Goal: Task Accomplishment & Management: Complete application form

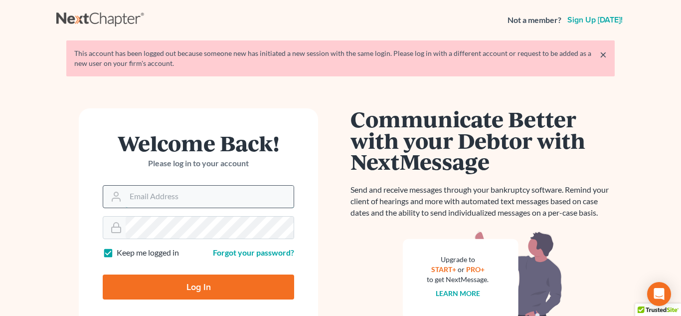
click at [167, 204] on input "Email Address" at bounding box center [210, 197] width 168 height 22
type input "[PERSON_NAME][EMAIL_ADDRESS][DOMAIN_NAME]"
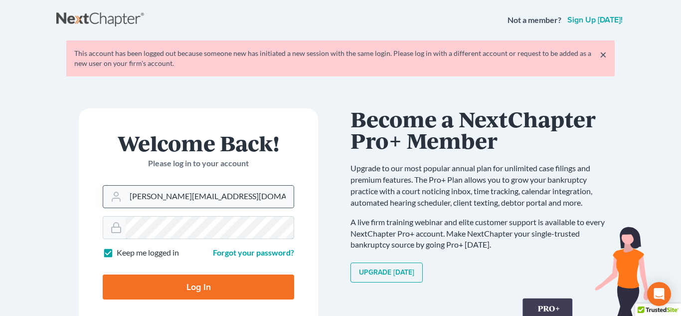
click at [103, 274] on input "Log In" at bounding box center [199, 286] width 192 height 25
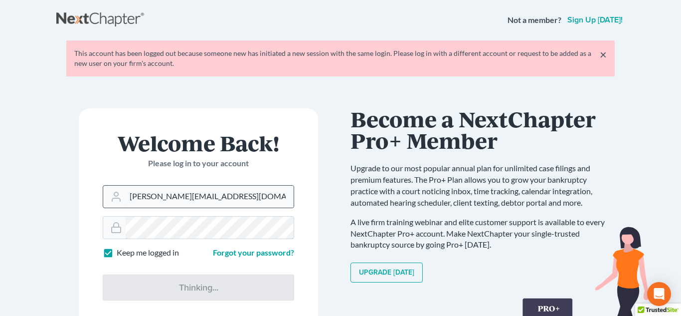
type input "Thinking..."
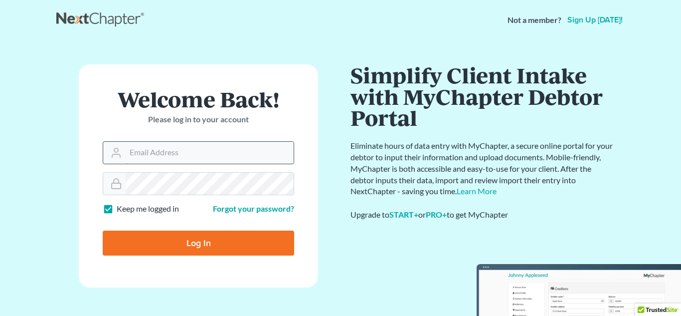
click at [181, 151] on input "Email Address" at bounding box center [210, 153] width 168 height 22
type input "[PERSON_NAME][EMAIL_ADDRESS][DOMAIN_NAME]"
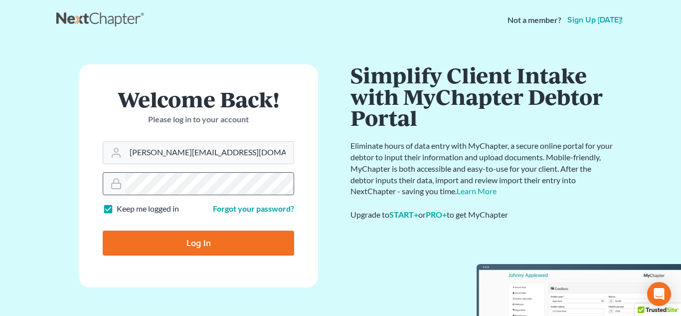
click at [192, 195] on div at bounding box center [199, 183] width 192 height 23
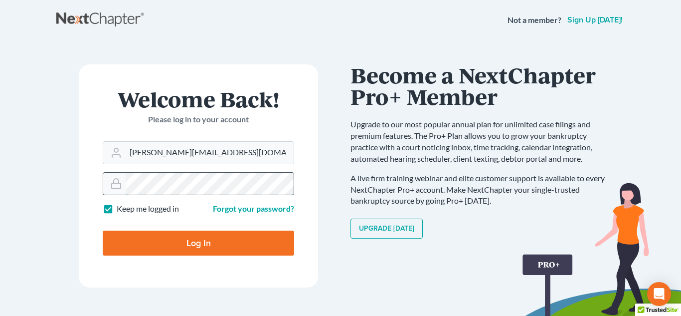
click at [103, 230] on input "Log In" at bounding box center [199, 242] width 192 height 25
type input "Thinking..."
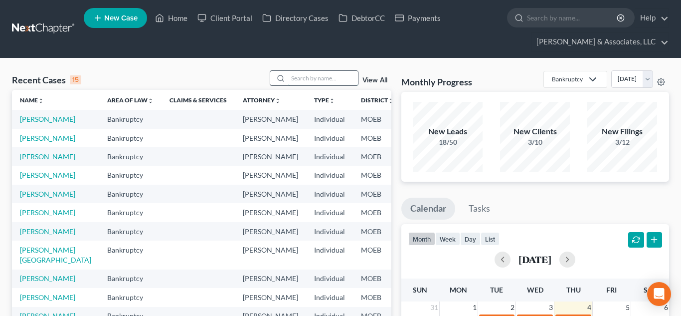
click at [308, 81] on input "search" at bounding box center [323, 78] width 70 height 14
click at [31, 198] on link "[PERSON_NAME]" at bounding box center [47, 194] width 55 height 8
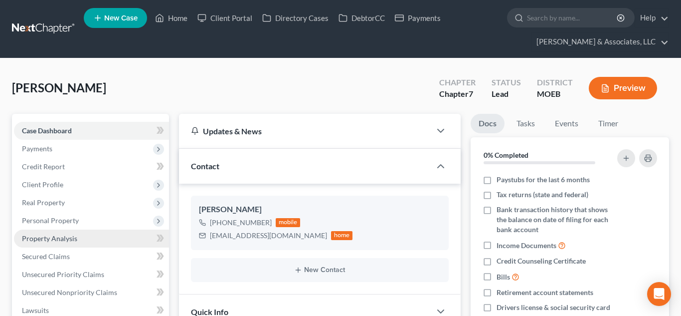
click at [43, 236] on span "Property Analysis" at bounding box center [49, 238] width 55 height 8
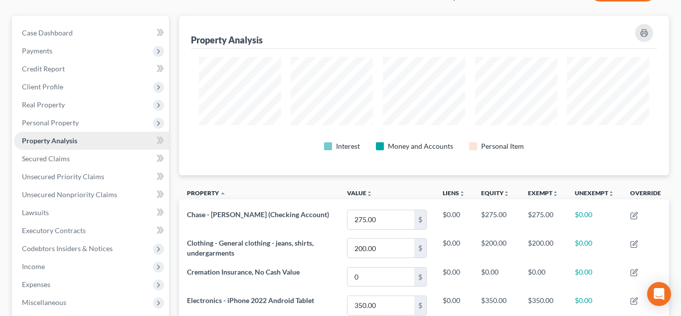
scroll to position [102, 0]
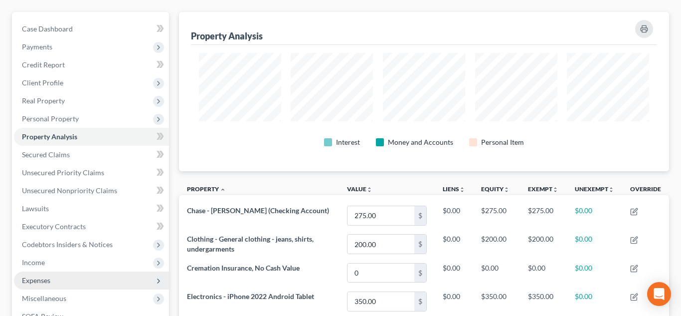
click at [42, 279] on span "Expenses" at bounding box center [36, 280] width 28 height 8
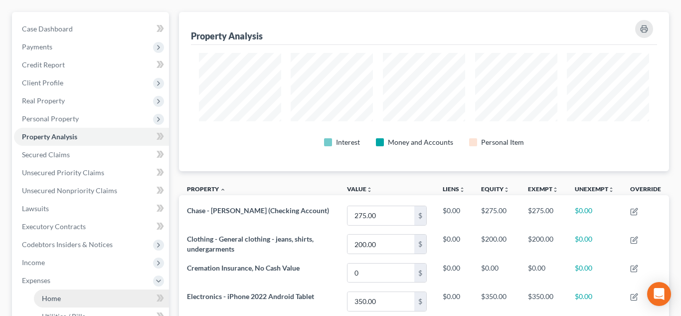
click at [48, 298] on span "Home" at bounding box center [51, 298] width 19 height 8
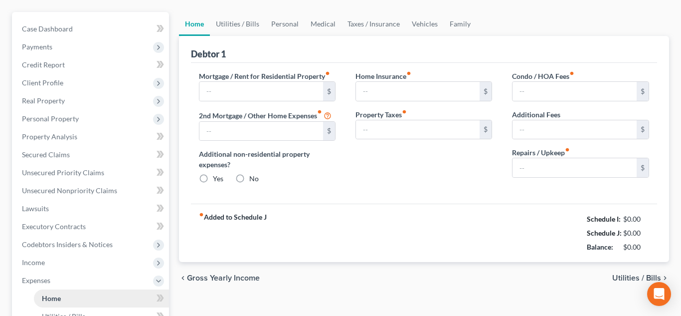
type input "0.00"
radio input "true"
type input "0.00"
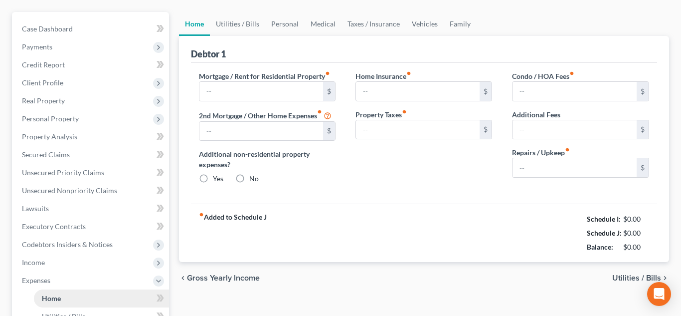
type input "0.00"
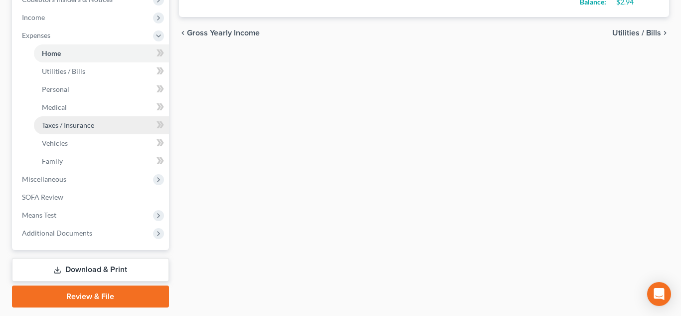
scroll to position [359, 0]
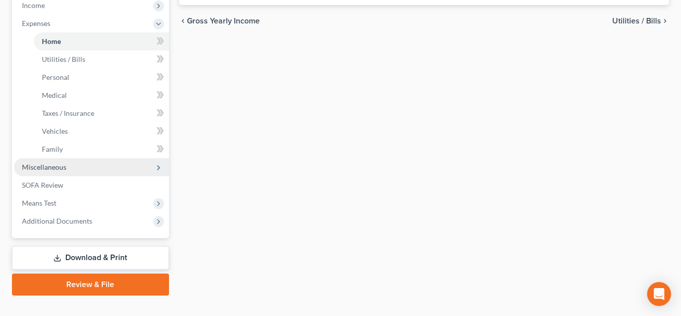
click at [49, 170] on span "Miscellaneous" at bounding box center [44, 167] width 44 height 8
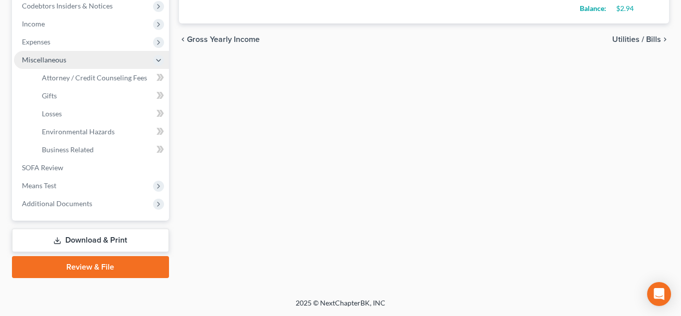
scroll to position [340, 0]
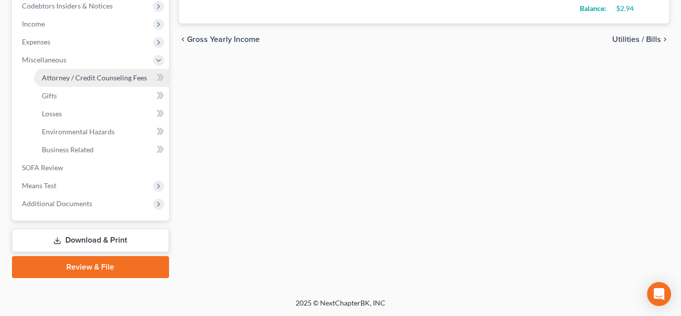
click at [114, 76] on span "Attorney / Credit Counseling Fees" at bounding box center [94, 77] width 105 height 8
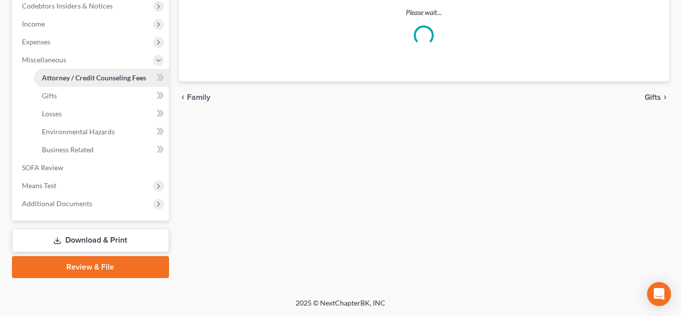
scroll to position [236, 0]
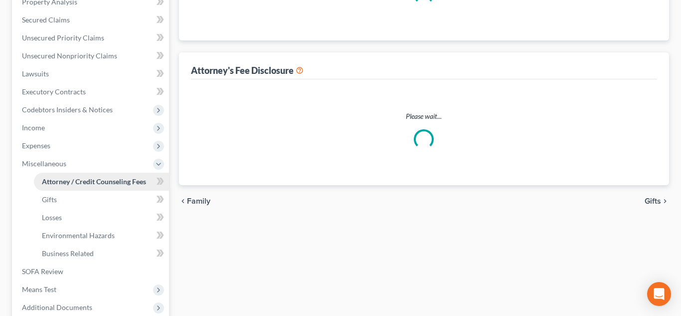
select select "0"
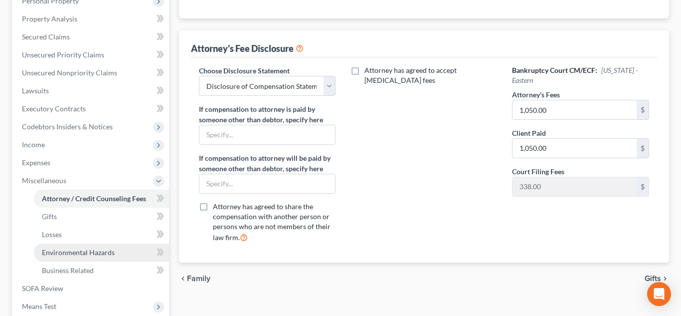
scroll to position [340, 0]
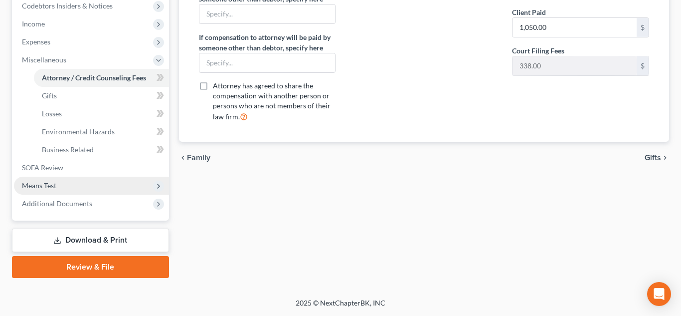
click at [39, 185] on span "Means Test" at bounding box center [39, 185] width 34 height 8
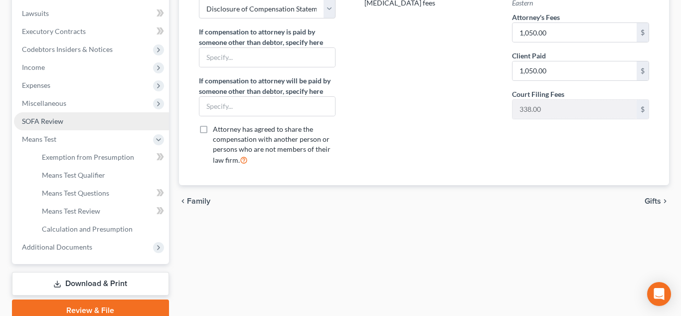
scroll to position [301, 0]
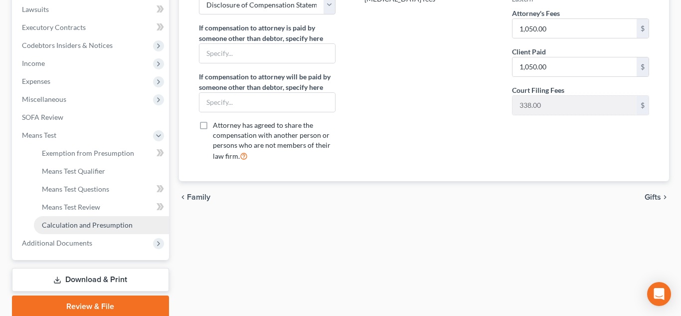
click at [82, 228] on span "Calculation and Presumption" at bounding box center [87, 225] width 91 height 8
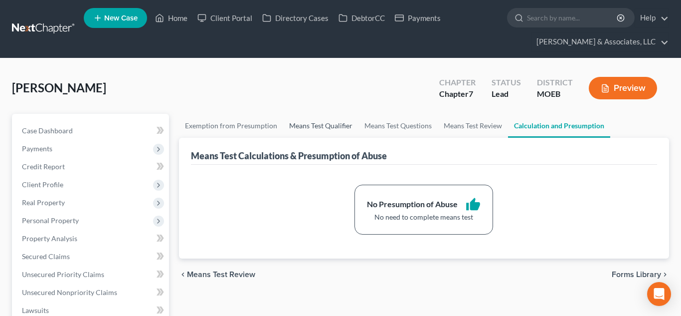
click at [304, 130] on link "Means Test Qualifier" at bounding box center [320, 126] width 75 height 24
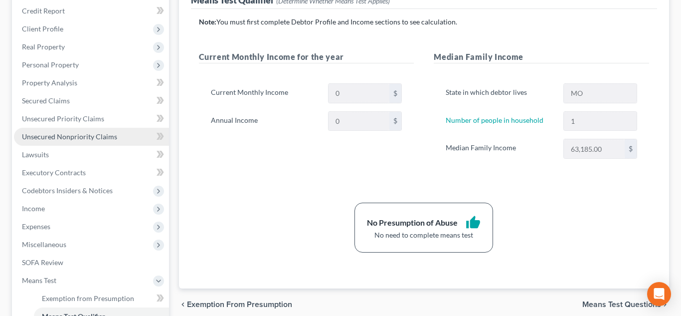
scroll to position [158, 0]
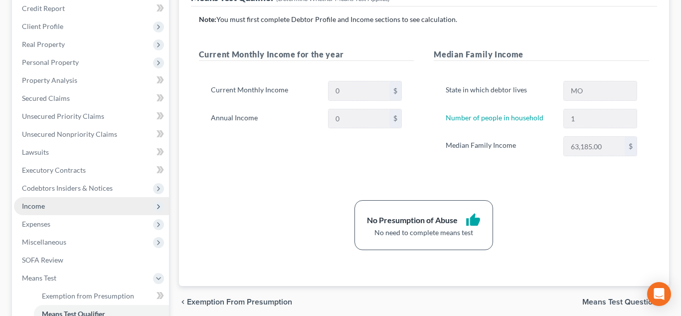
click at [60, 204] on span "Income" at bounding box center [91, 206] width 155 height 18
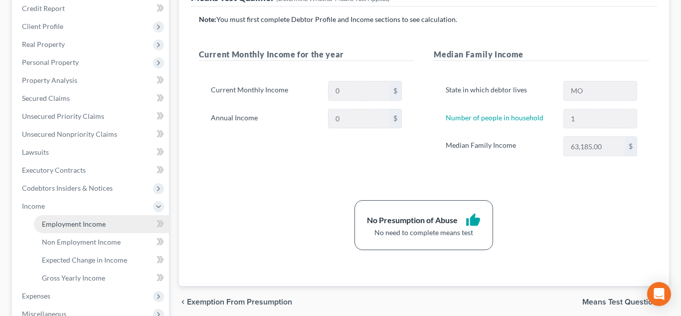
click at [78, 221] on span "Employment Income" at bounding box center [74, 224] width 64 height 8
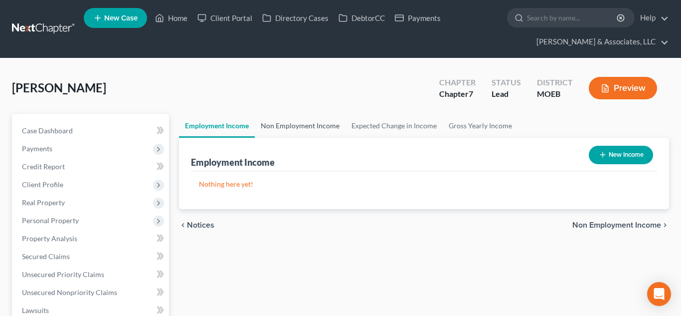
click at [300, 130] on link "Non Employment Income" at bounding box center [300, 126] width 91 height 24
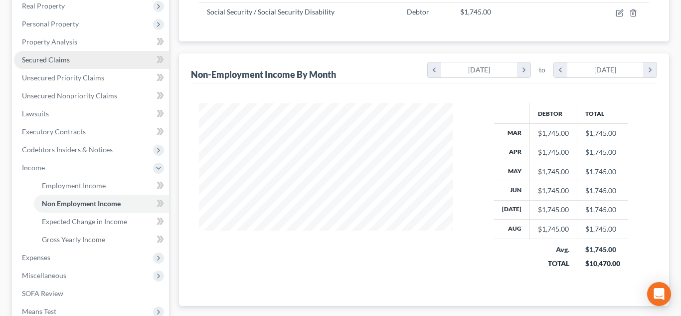
scroll to position [198, 0]
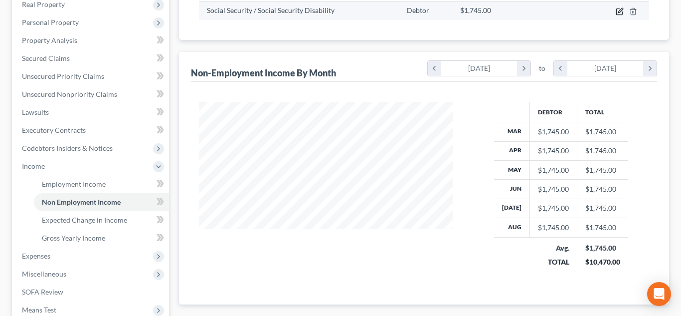
click at [619, 12] on icon "button" at bounding box center [620, 11] width 8 height 8
select select "4"
select select "0"
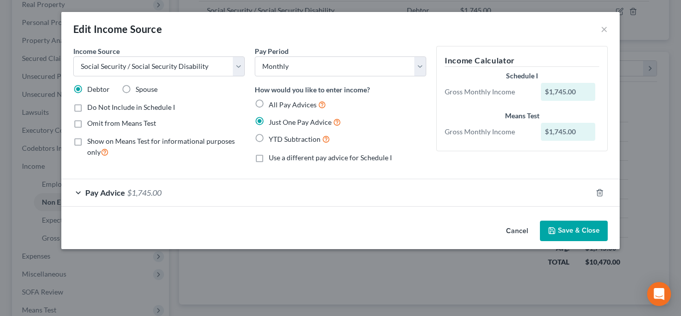
click at [87, 142] on label "Show on Means Test for informational purposes only" at bounding box center [166, 146] width 158 height 21
click at [91, 142] on input "Show on Means Test for informational purposes only" at bounding box center [94, 139] width 6 height 6
checkbox input "true"
click at [574, 226] on button "Save & Close" at bounding box center [574, 231] width 68 height 21
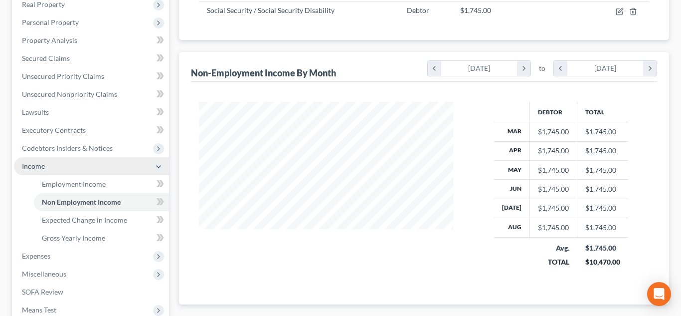
scroll to position [322, 0]
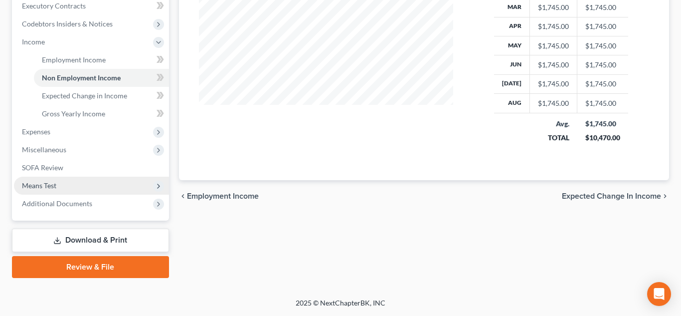
click at [47, 186] on span "Means Test" at bounding box center [39, 185] width 34 height 8
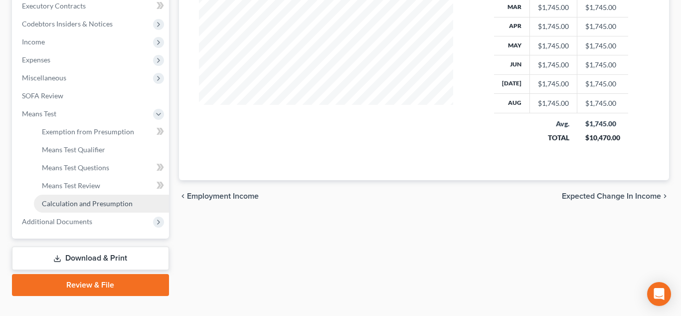
click at [64, 206] on span "Calculation and Presumption" at bounding box center [87, 203] width 91 height 8
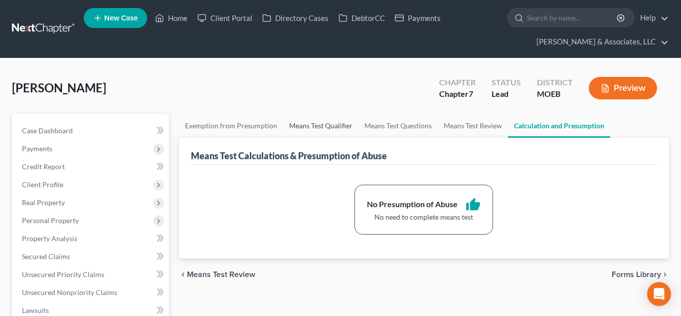
click at [342, 120] on link "Means Test Qualifier" at bounding box center [320, 126] width 75 height 24
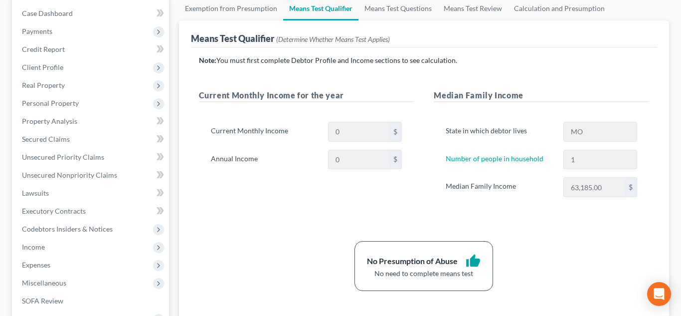
scroll to position [119, 0]
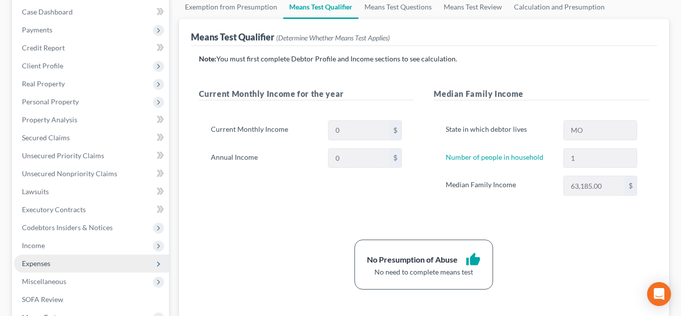
click at [59, 262] on span "Expenses" at bounding box center [91, 263] width 155 height 18
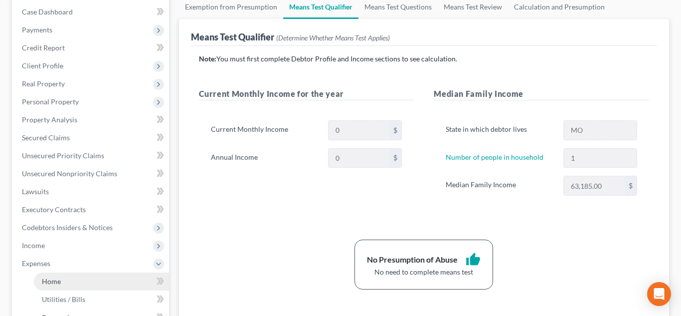
click at [63, 278] on link "Home" at bounding box center [101, 281] width 135 height 18
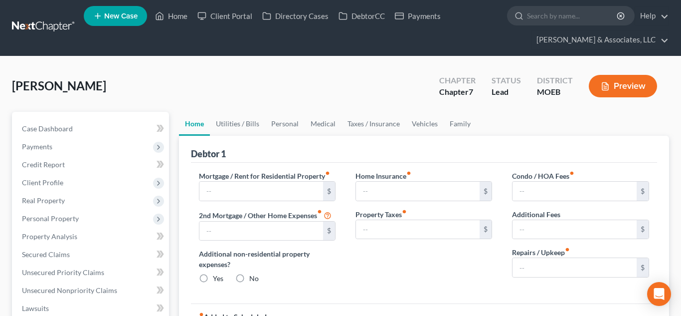
type input "0.00"
radio input "true"
type input "0.00"
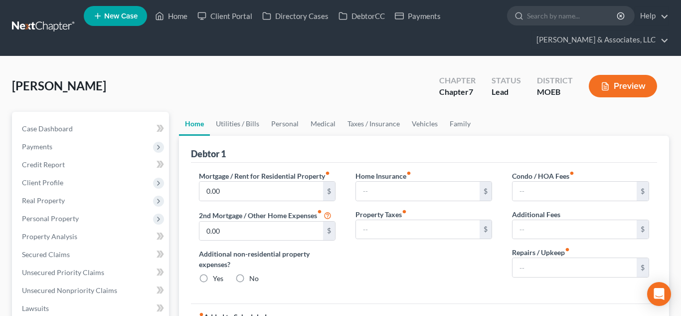
type input "0.00"
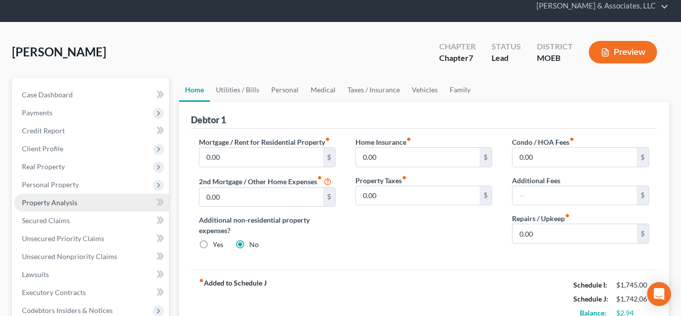
scroll to position [376, 0]
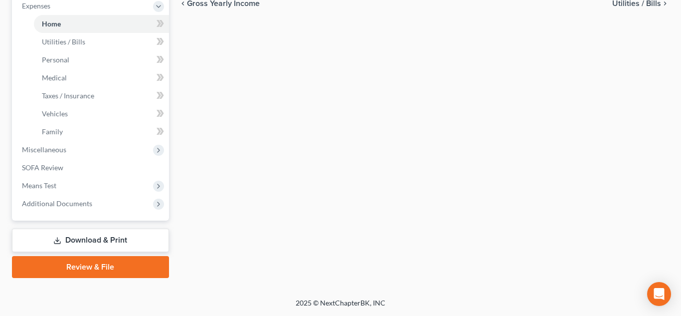
click at [99, 239] on link "Download & Print" at bounding box center [90, 239] width 157 height 23
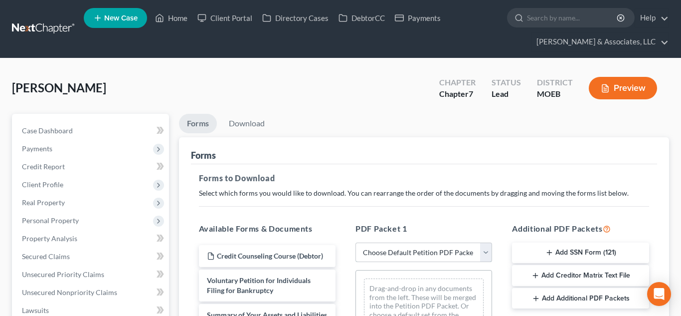
click at [373, 246] on select "Choose Default Petition PDF Packet Complete Bankruptcy Petition (all forms and …" at bounding box center [424, 252] width 137 height 20
select select "0"
click at [356, 242] on select "Choose Default Petition PDF Packet Complete Bankruptcy Petition (all forms and …" at bounding box center [424, 252] width 137 height 20
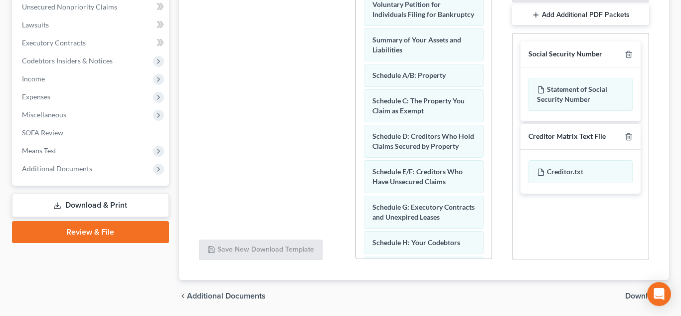
scroll to position [297, 0]
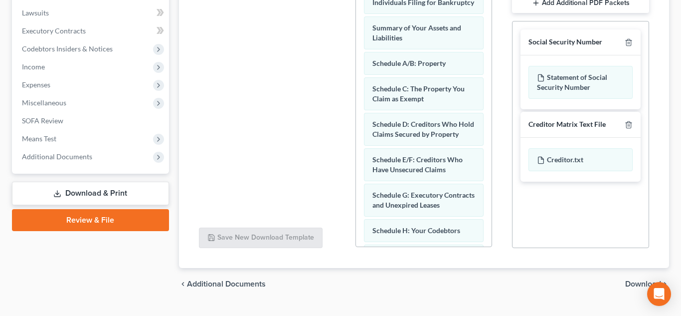
click at [632, 284] on span "Download" at bounding box center [644, 284] width 36 height 8
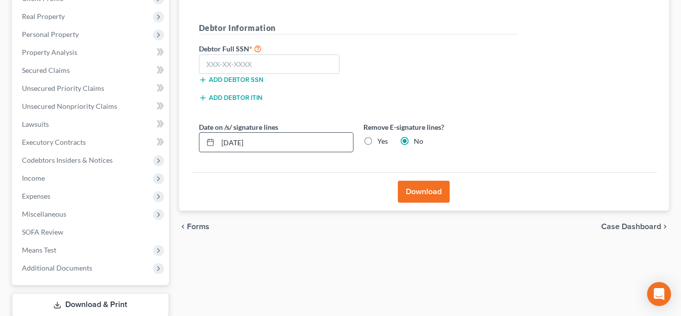
scroll to position [179, 0]
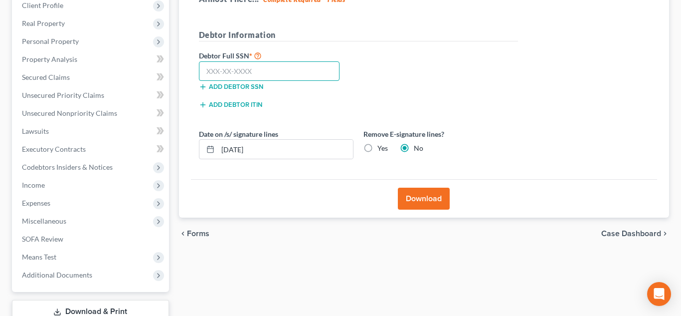
click at [264, 68] on input "text" at bounding box center [269, 71] width 141 height 20
type input "497-76-8700"
click at [430, 204] on button "Download" at bounding box center [424, 199] width 52 height 22
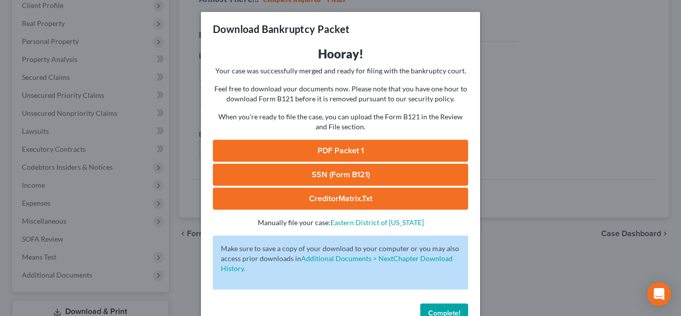
click at [330, 148] on link "PDF Packet 1" at bounding box center [340, 151] width 255 height 22
click at [323, 174] on link "SSN (Form B121)" at bounding box center [340, 175] width 255 height 22
click at [435, 311] on span "Complete!" at bounding box center [445, 313] width 32 height 8
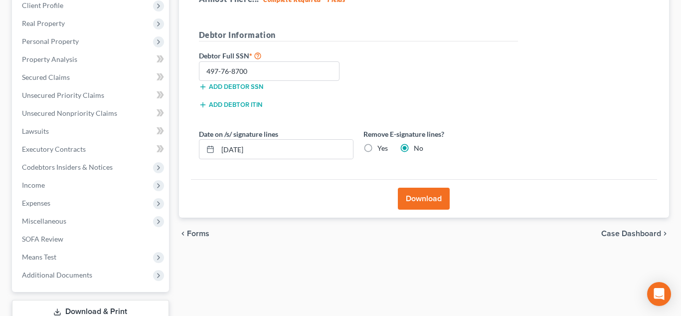
scroll to position [0, 0]
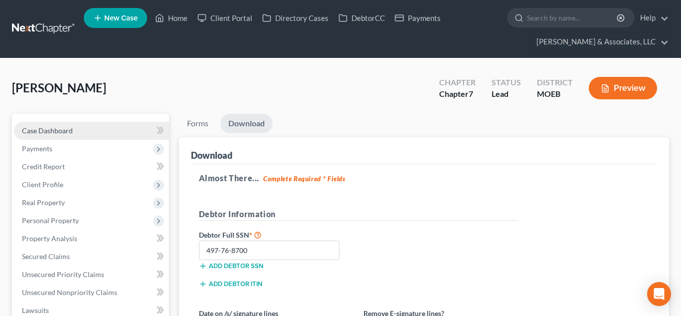
click at [60, 129] on span "Case Dashboard" at bounding box center [47, 130] width 51 height 8
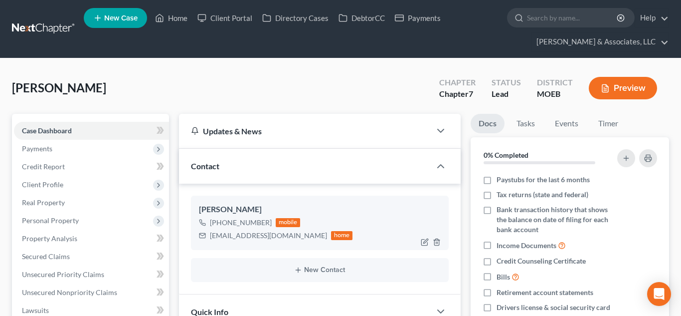
scroll to position [794, 0]
drag, startPoint x: 282, startPoint y: 234, endPoint x: 210, endPoint y: 235, distance: 71.8
click at [210, 235] on div "[EMAIL_ADDRESS][DOMAIN_NAME] home" at bounding box center [276, 235] width 154 height 13
copy div "[EMAIL_ADDRESS][DOMAIN_NAME]"
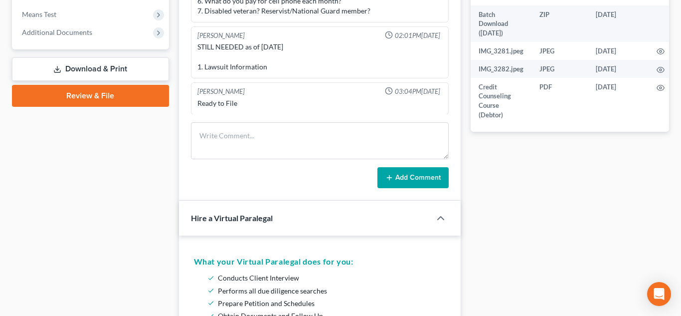
scroll to position [462, 0]
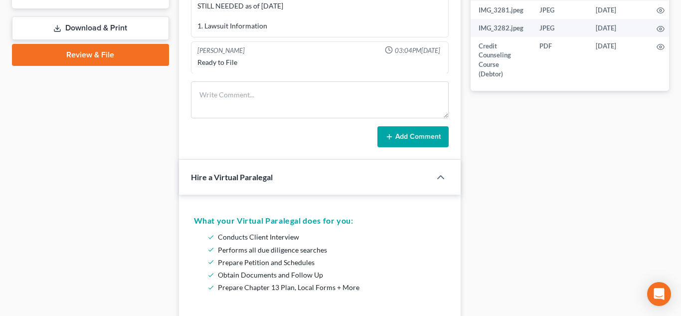
click at [107, 55] on link "Review & File" at bounding box center [90, 55] width 157 height 22
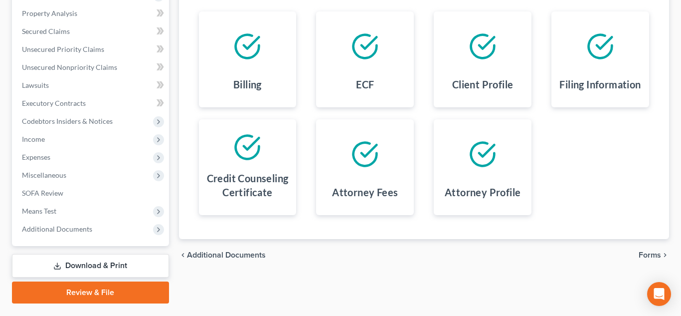
scroll to position [250, 0]
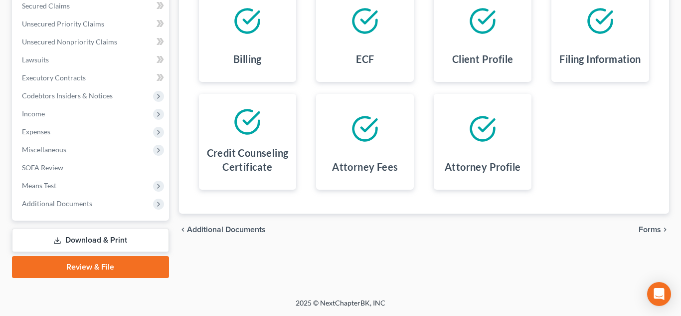
click at [650, 232] on span "Forms" at bounding box center [650, 229] width 22 height 8
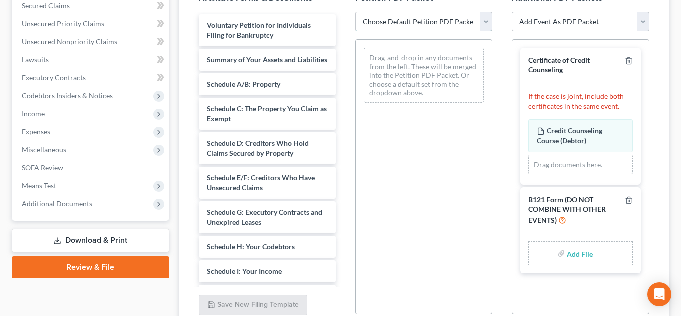
click at [407, 26] on select "Choose Default Petition PDF Packet Complete Bankruptcy Petition (all forms and …" at bounding box center [424, 22] width 137 height 20
select select "0"
click at [356, 12] on select "Choose Default Petition PDF Packet Complete Bankruptcy Petition (all forms and …" at bounding box center [424, 22] width 137 height 20
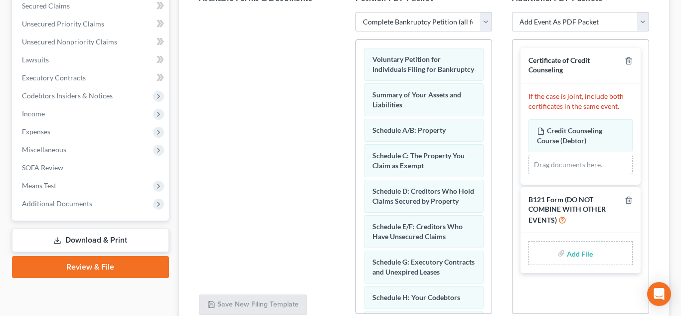
click at [580, 254] on input "file" at bounding box center [579, 253] width 24 height 18
type input "C:\fakepath\SSN form.pdf"
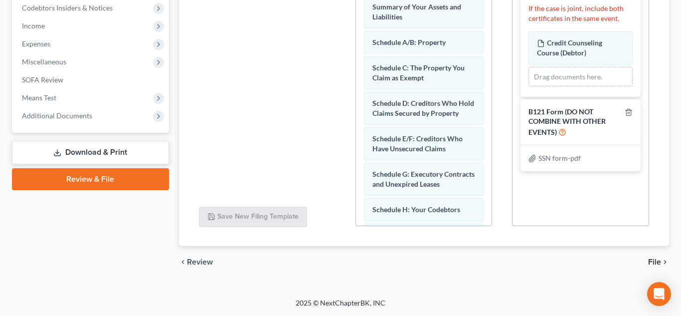
click at [658, 260] on span "File" at bounding box center [655, 262] width 13 height 8
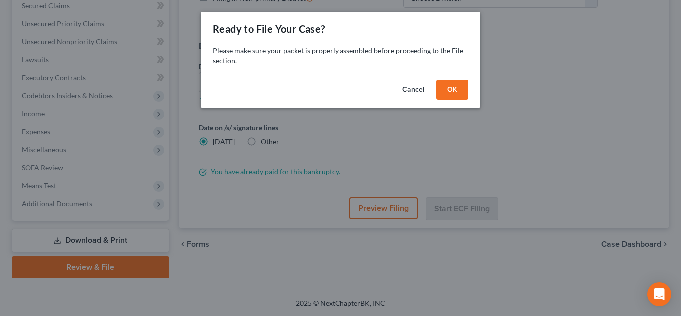
scroll to position [250, 0]
click at [454, 91] on button "OK" at bounding box center [453, 90] width 32 height 20
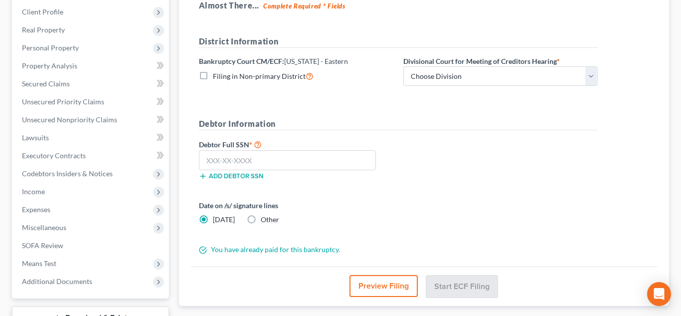
scroll to position [172, 0]
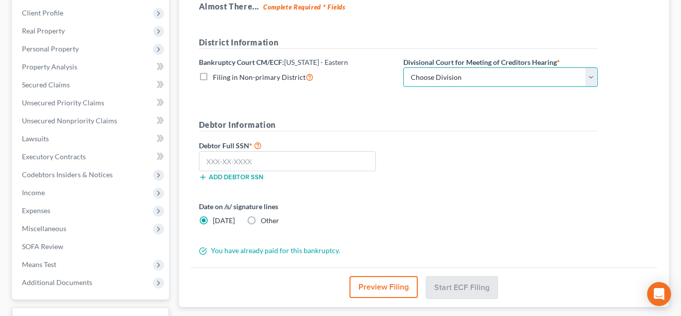
click at [429, 83] on select "Choose Division Cape Girardeau Hannibal [GEOGRAPHIC_DATA][PERSON_NAME]" at bounding box center [501, 77] width 195 height 20
select select "2"
click at [404, 67] on select "Choose Division Cape Girardeau Hannibal [GEOGRAPHIC_DATA][PERSON_NAME]" at bounding box center [501, 77] width 195 height 20
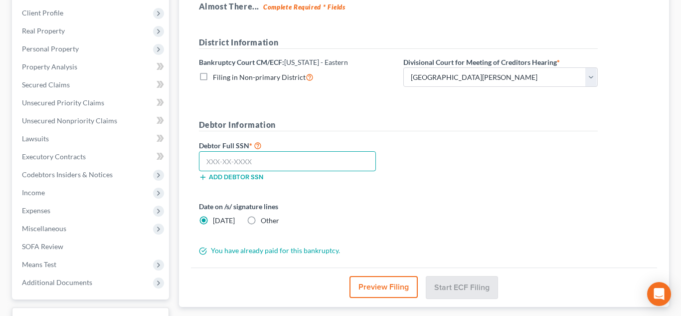
click at [244, 159] on input "text" at bounding box center [288, 161] width 178 height 20
type input "497-76-8700"
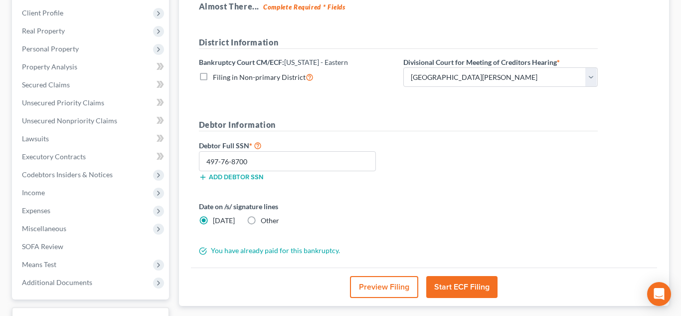
click at [471, 285] on button "Start ECF Filing" at bounding box center [462, 287] width 71 height 22
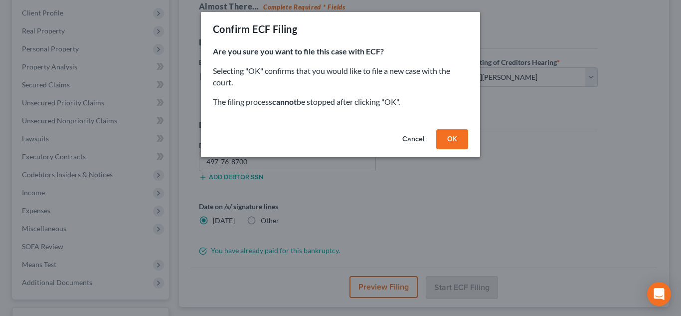
click at [451, 142] on button "OK" at bounding box center [453, 139] width 32 height 20
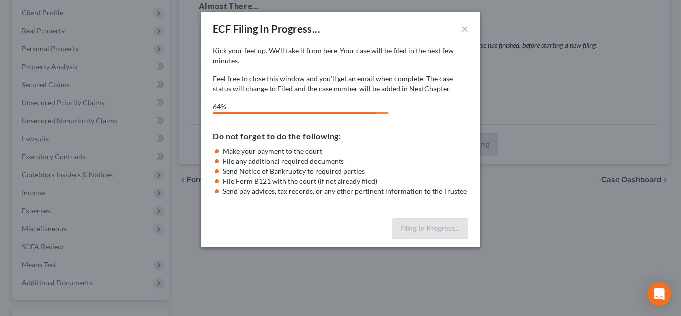
select select "2"
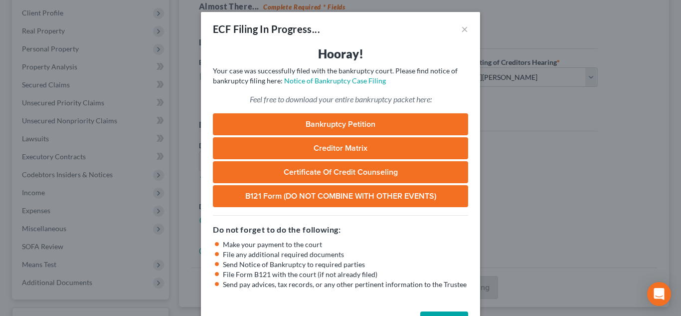
scroll to position [35, 0]
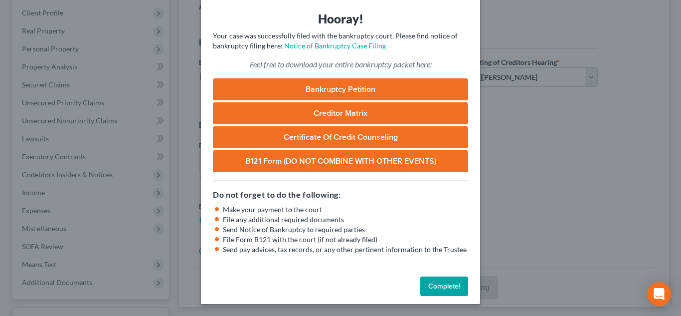
click at [428, 280] on button "Complete!" at bounding box center [445, 286] width 48 height 20
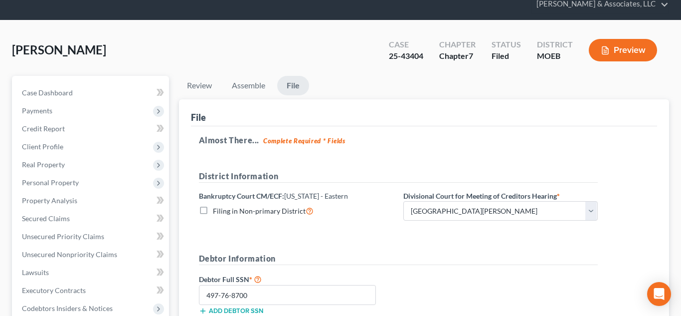
scroll to position [0, 0]
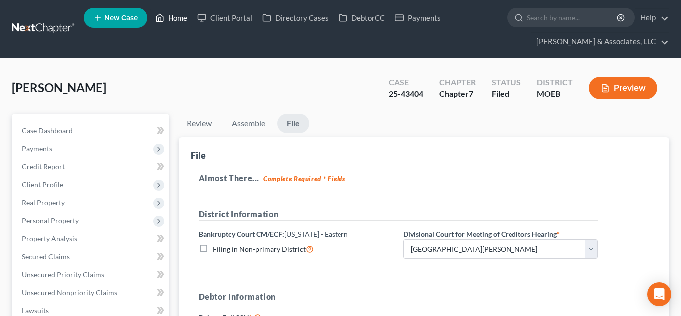
click at [170, 18] on link "Home" at bounding box center [171, 18] width 42 height 18
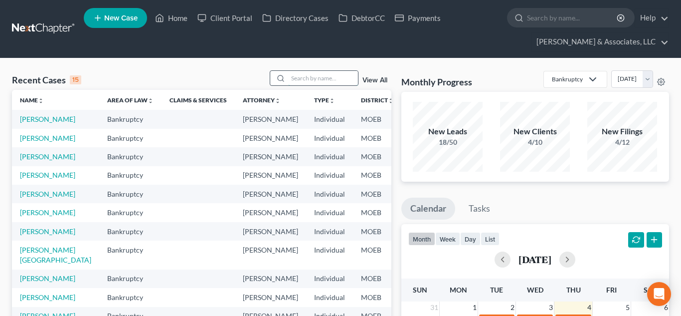
click at [306, 81] on input "search" at bounding box center [323, 78] width 70 height 14
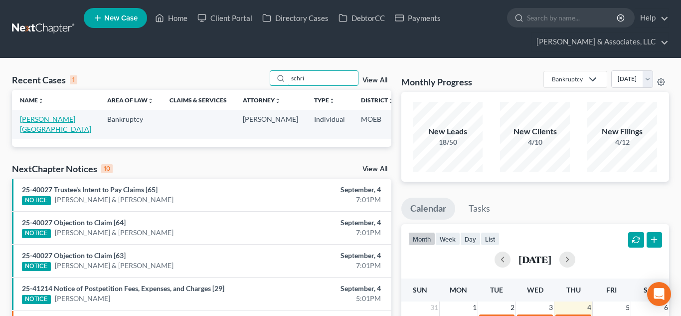
type input "schri"
click at [31, 119] on link "[PERSON_NAME][GEOGRAPHIC_DATA]" at bounding box center [55, 124] width 71 height 18
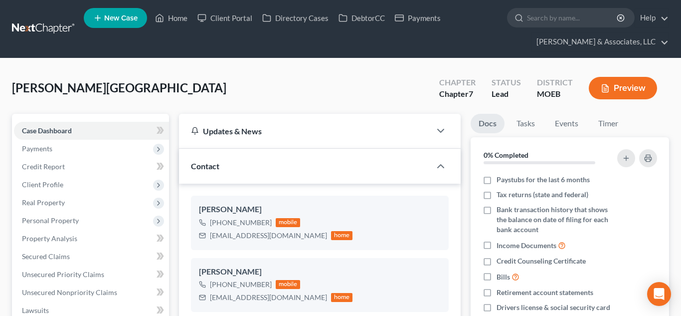
scroll to position [906, 0]
click at [60, 151] on span "Payments" at bounding box center [91, 149] width 155 height 18
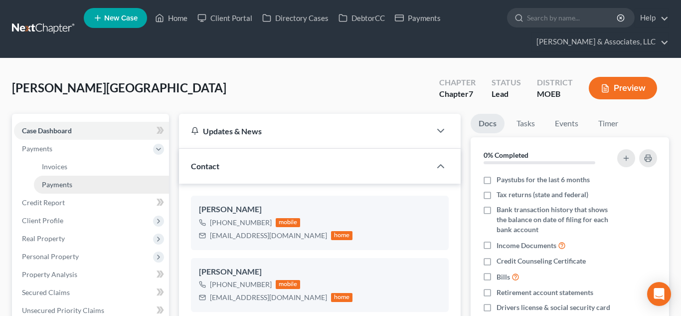
click at [111, 181] on link "Payments" at bounding box center [101, 185] width 135 height 18
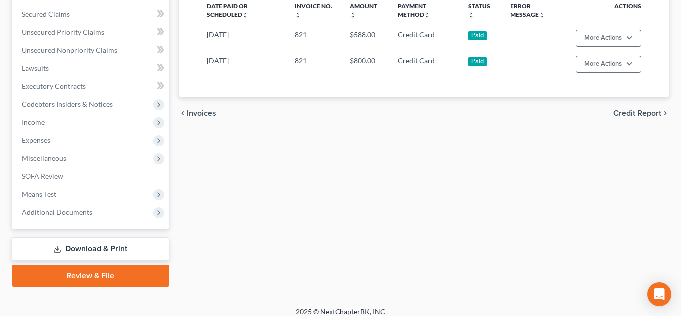
scroll to position [286, 0]
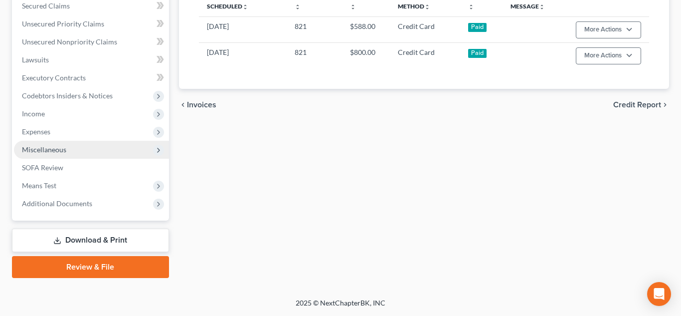
click at [66, 149] on span "Miscellaneous" at bounding box center [91, 150] width 155 height 18
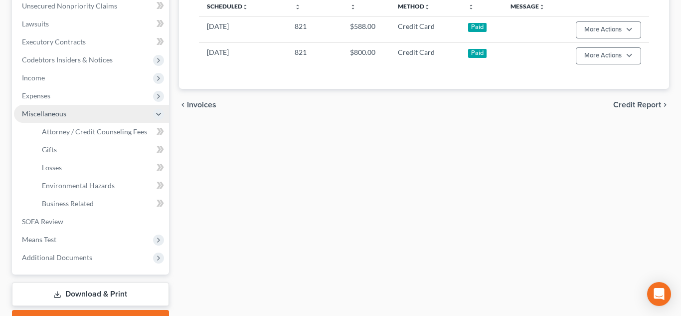
scroll to position [250, 0]
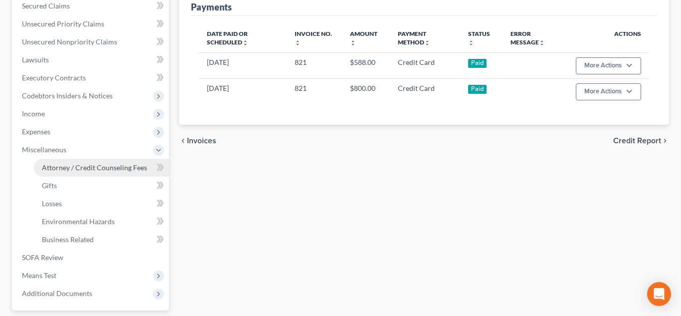
click at [85, 169] on span "Attorney / Credit Counseling Fees" at bounding box center [94, 167] width 105 height 8
select select "0"
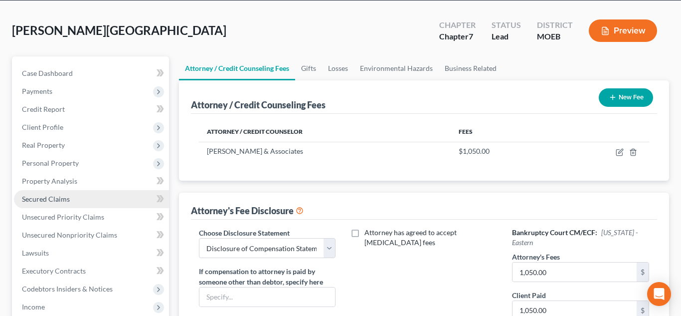
scroll to position [51, 0]
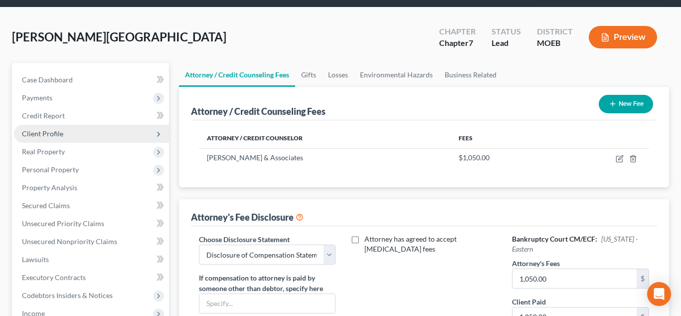
click at [53, 135] on span "Client Profile" at bounding box center [42, 133] width 41 height 8
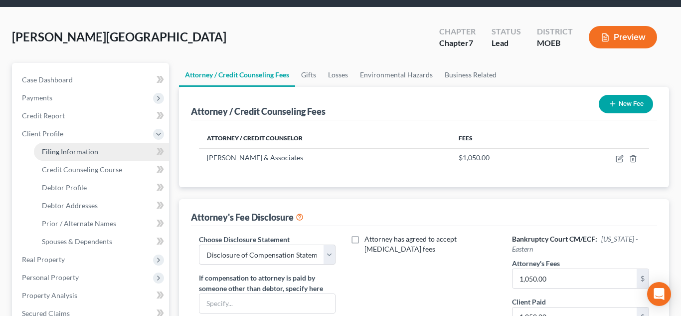
click at [68, 157] on link "Filing Information" at bounding box center [101, 152] width 135 height 18
select select "1"
select select "0"
select select "26"
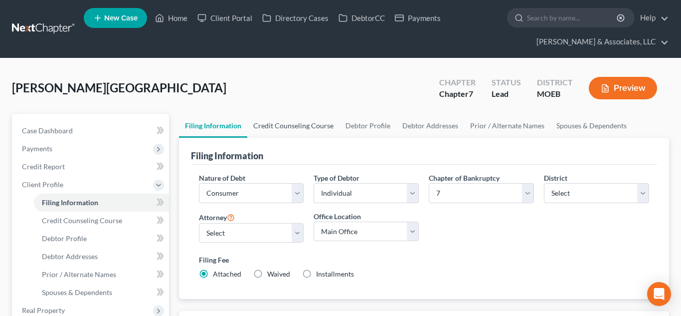
click at [308, 128] on link "Credit Counseling Course" at bounding box center [293, 126] width 92 height 24
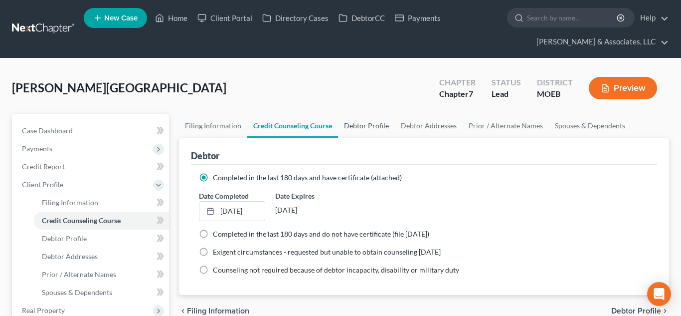
click at [363, 134] on link "Debtor Profile" at bounding box center [366, 126] width 57 height 24
select select "2"
select select "1"
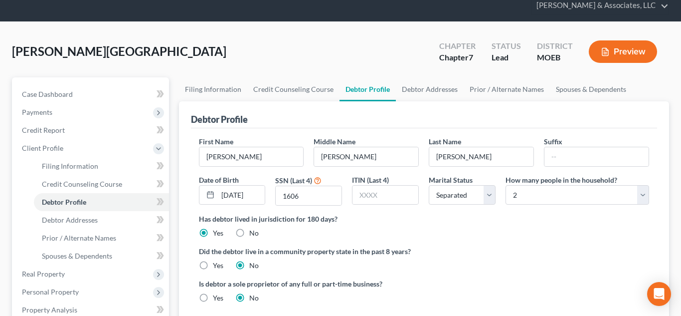
scroll to position [64, 0]
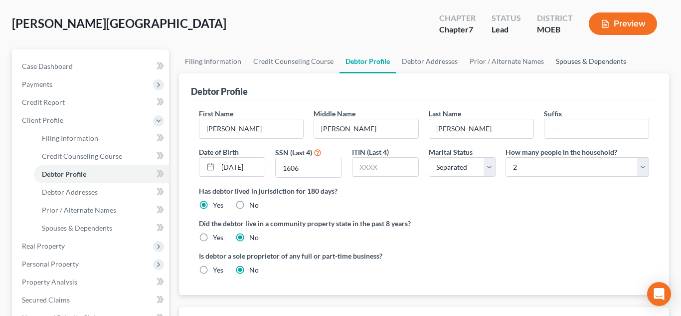
click at [591, 61] on link "Spouses & Dependents" at bounding box center [591, 61] width 82 height 24
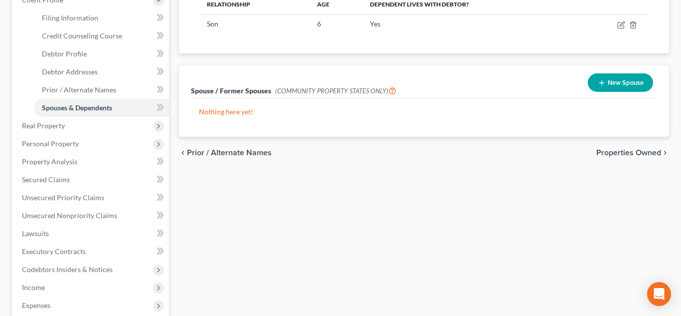
scroll to position [189, 0]
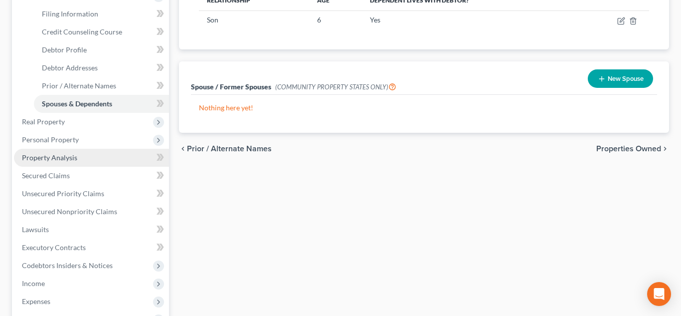
click at [43, 158] on span "Property Analysis" at bounding box center [49, 157] width 55 height 8
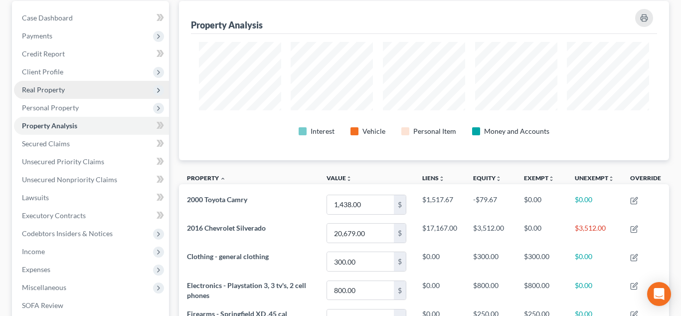
scroll to position [166, 0]
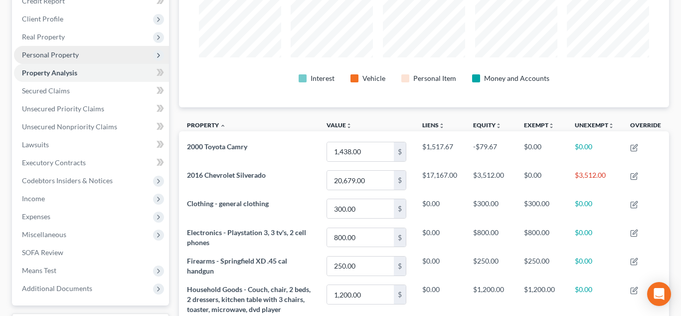
click at [51, 56] on span "Personal Property" at bounding box center [50, 54] width 57 height 8
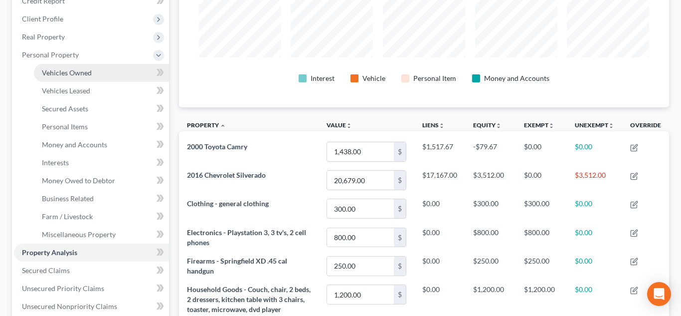
click at [65, 79] on link "Vehicles Owned" at bounding box center [101, 73] width 135 height 18
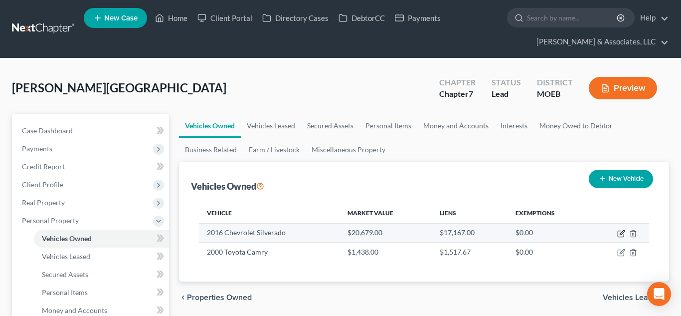
click at [620, 234] on icon "button" at bounding box center [622, 232] width 4 height 4
select select "0"
select select "10"
select select "2"
select select "0"
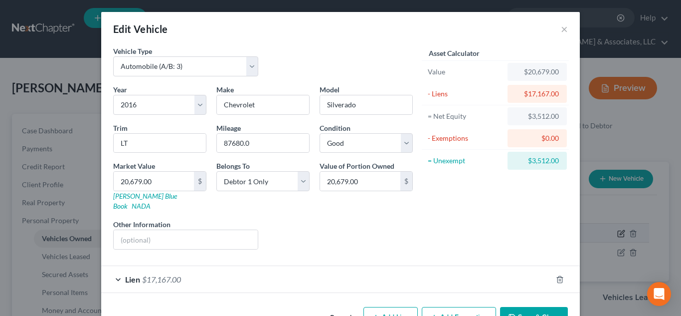
scroll to position [22, 0]
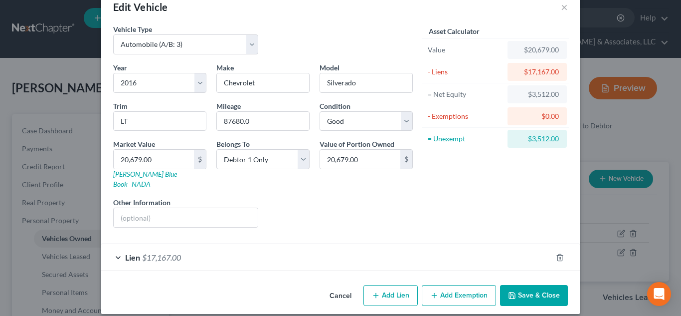
click at [463, 285] on button "Add Exemption" at bounding box center [459, 295] width 74 height 21
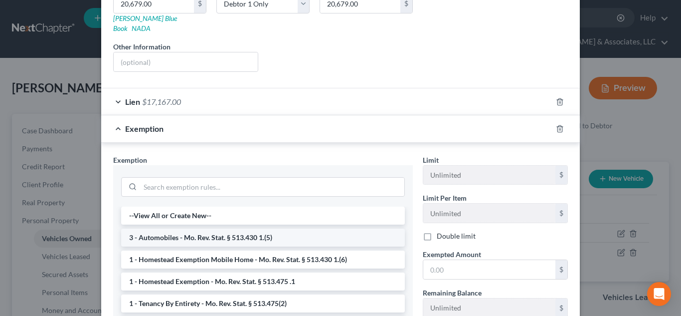
scroll to position [179, 0]
click at [329, 227] on li "3 - Automobiles - Mo. Rev. Stat. § 513.430 1.(5)" at bounding box center [263, 236] width 284 height 18
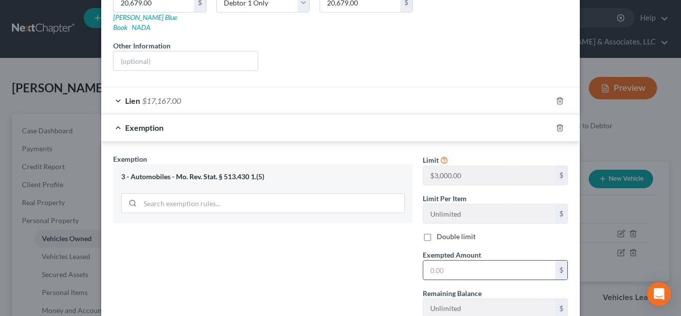
click at [450, 260] on input "text" at bounding box center [490, 269] width 132 height 19
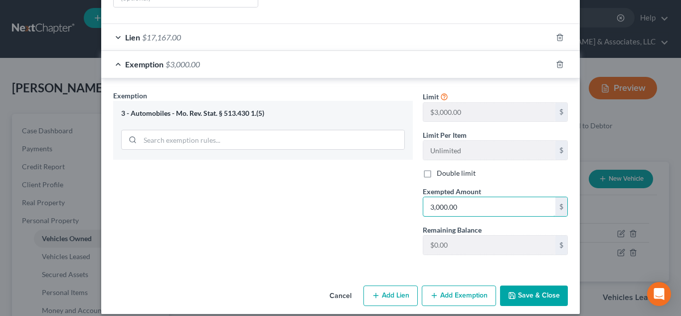
type input "3,000.00"
click at [463, 287] on button "Add Exemption" at bounding box center [459, 295] width 74 height 21
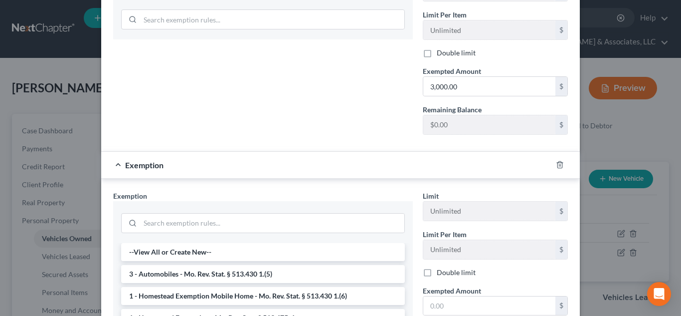
scroll to position [386, 0]
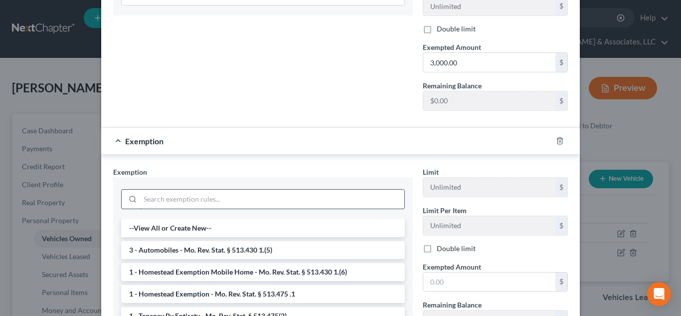
click at [245, 194] on input "search" at bounding box center [272, 199] width 264 height 19
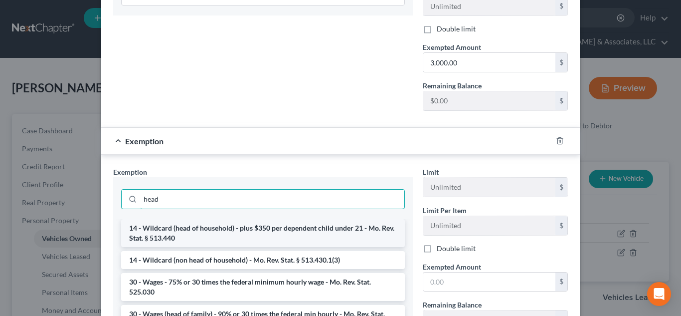
type input "head"
click at [250, 221] on li "14 - Wildcard (head of household) - plus $350 per dependent child under 21 - Mo…" at bounding box center [263, 233] width 284 height 28
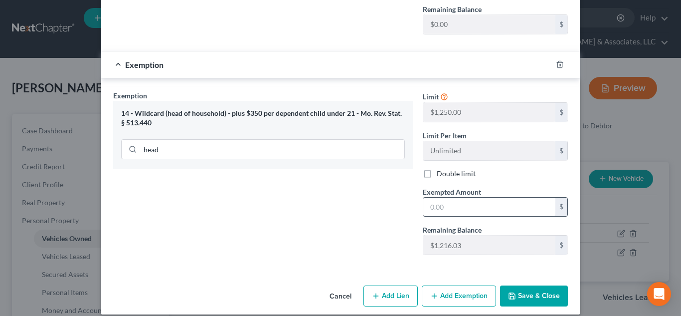
scroll to position [463, 0]
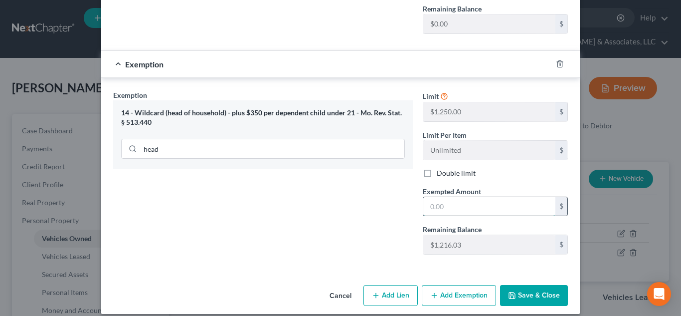
click at [445, 201] on input "text" at bounding box center [490, 206] width 132 height 19
type input "512"
click at [518, 287] on button "Save & Close" at bounding box center [534, 295] width 68 height 21
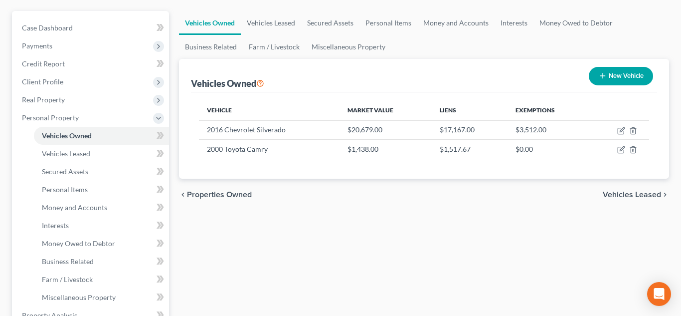
scroll to position [123, 0]
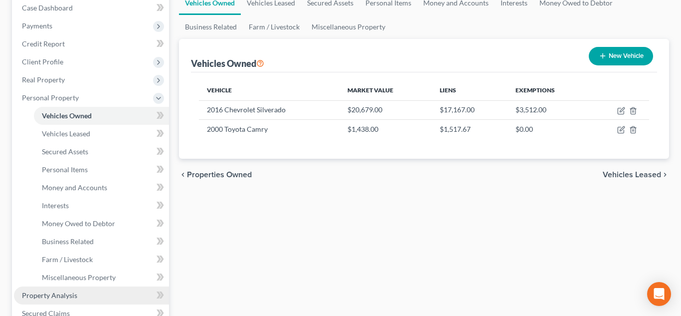
click at [90, 292] on link "Property Analysis" at bounding box center [91, 295] width 155 height 18
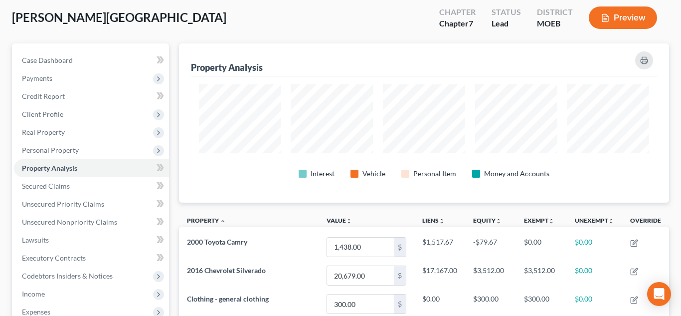
scroll to position [121, 0]
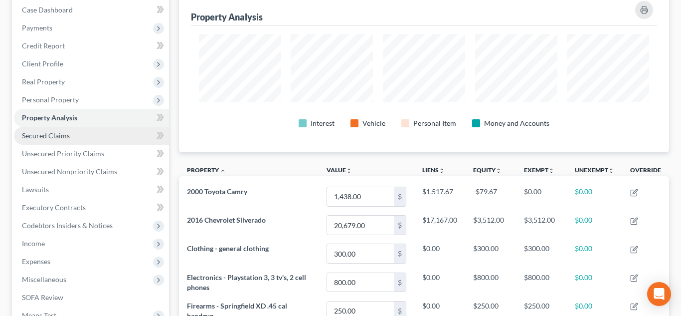
click at [48, 141] on link "Secured Claims" at bounding box center [91, 136] width 155 height 18
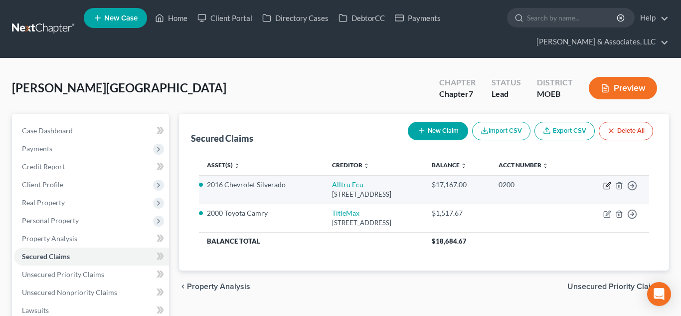
click at [609, 185] on icon "button" at bounding box center [608, 184] width 4 height 4
select select "26"
select select "4"
select select "2"
select select "0"
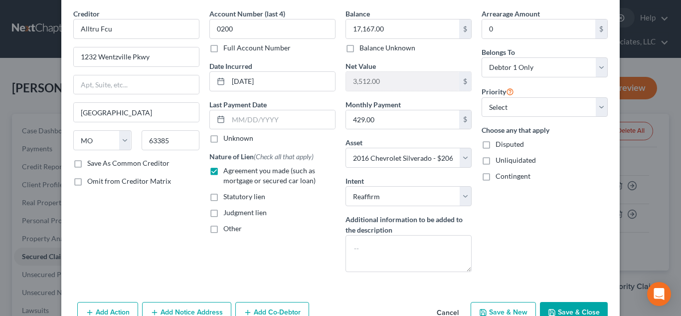
scroll to position [93, 0]
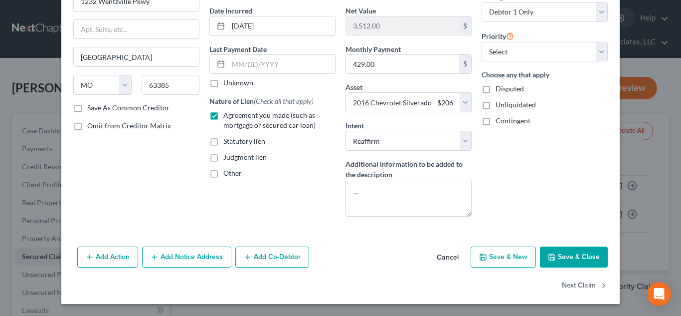
click at [557, 253] on button "Save & Close" at bounding box center [574, 256] width 68 height 21
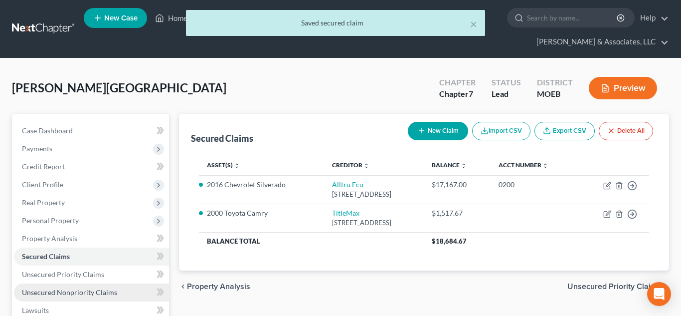
click at [47, 291] on span "Unsecured Nonpriority Claims" at bounding box center [69, 292] width 95 height 8
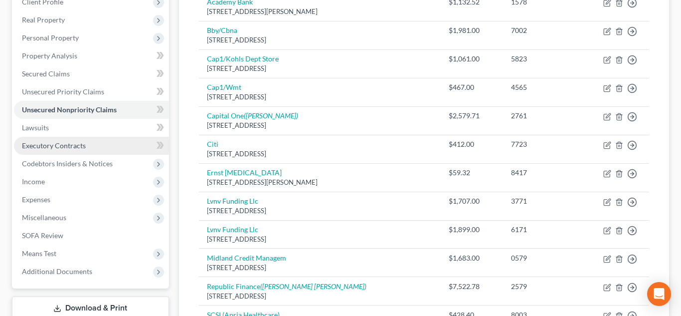
scroll to position [166, 0]
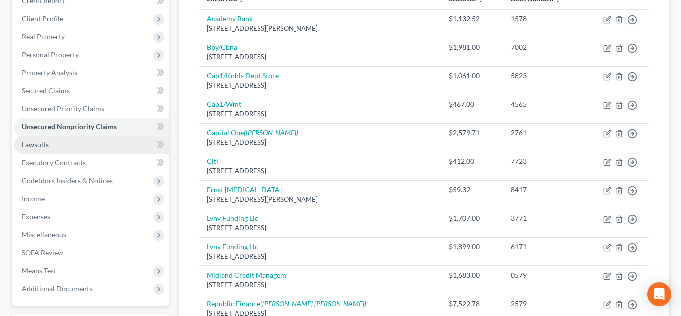
click at [50, 141] on link "Lawsuits" at bounding box center [91, 145] width 155 height 18
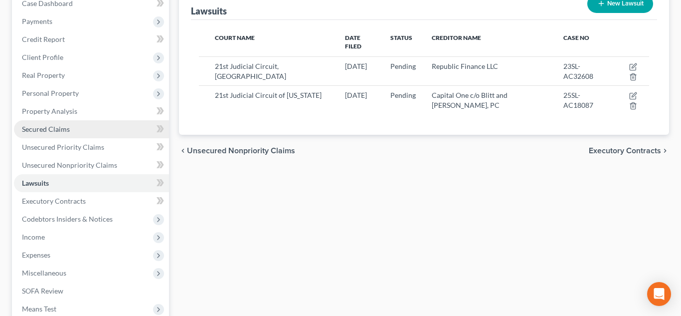
scroll to position [152, 0]
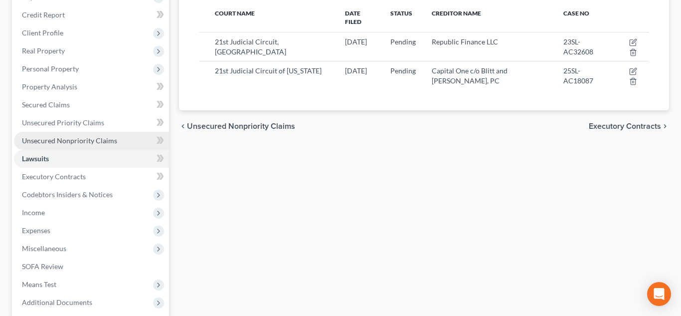
click at [62, 139] on span "Unsecured Nonpriority Claims" at bounding box center [69, 140] width 95 height 8
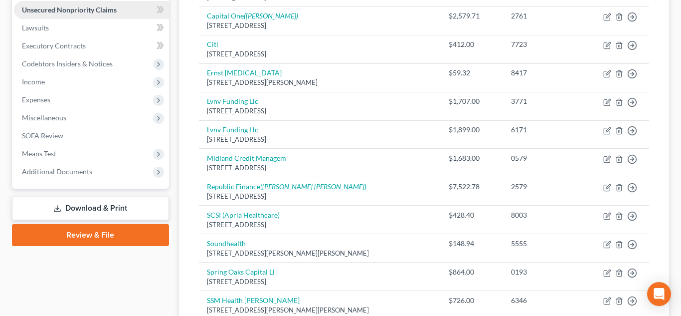
scroll to position [287, 0]
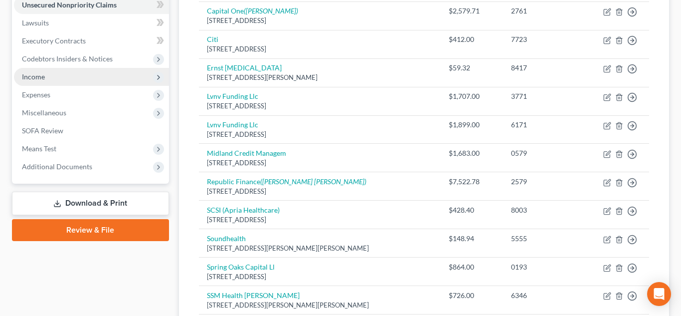
click at [51, 75] on span "Income" at bounding box center [91, 77] width 155 height 18
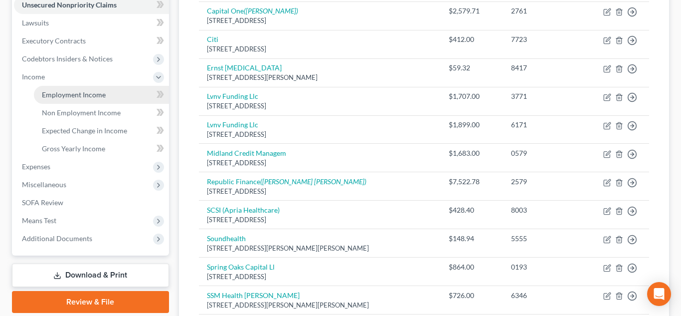
click at [60, 92] on span "Employment Income" at bounding box center [74, 94] width 64 height 8
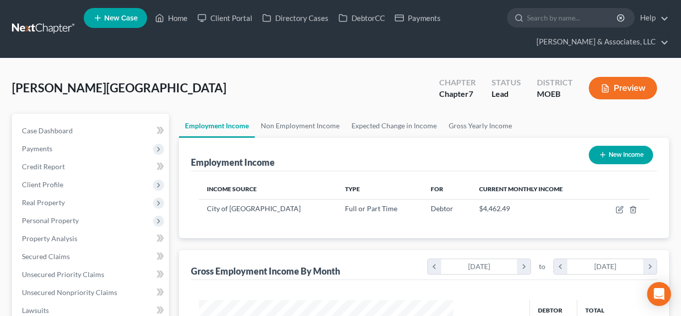
scroll to position [179, 275]
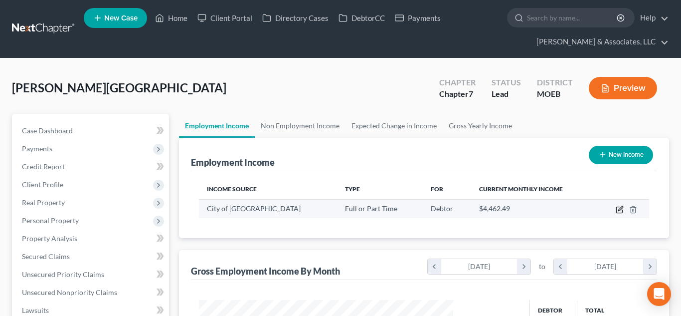
click at [616, 210] on icon "button" at bounding box center [620, 210] width 8 height 8
select select "0"
select select "26"
select select "2"
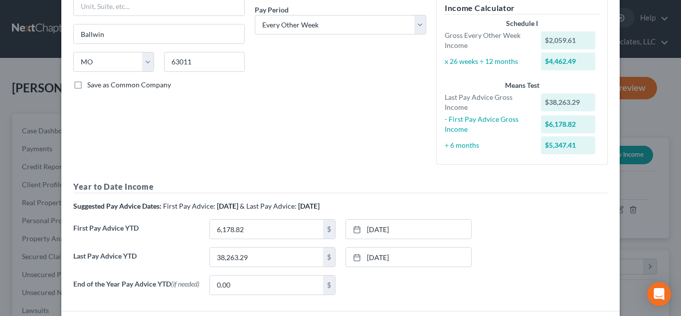
scroll to position [233, 0]
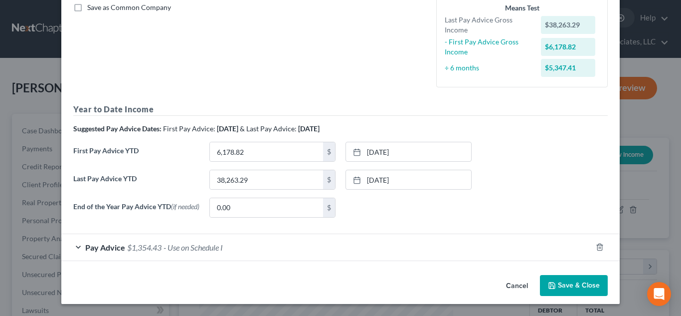
click at [564, 285] on button "Save & Close" at bounding box center [574, 285] width 68 height 21
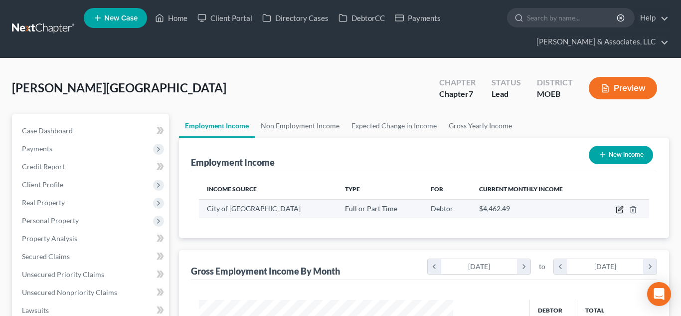
click at [617, 210] on icon "button" at bounding box center [620, 210] width 6 height 6
select select "0"
select select "26"
select select "2"
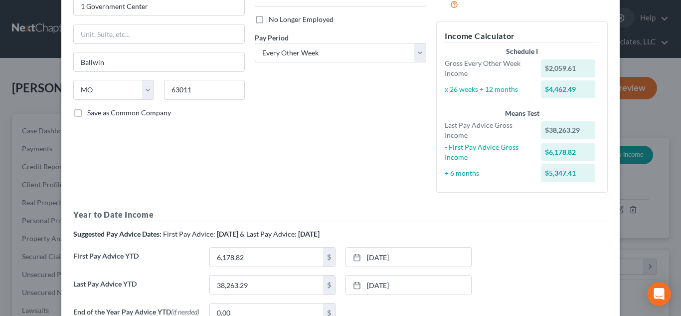
scroll to position [138, 0]
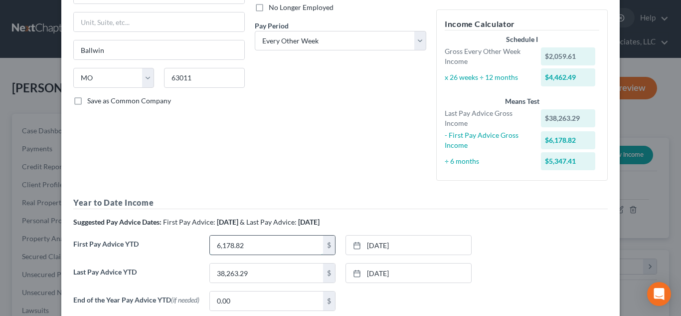
click at [285, 246] on input "6,178.82" at bounding box center [266, 244] width 113 height 19
click at [218, 248] on input "298.81" at bounding box center [266, 244] width 113 height 19
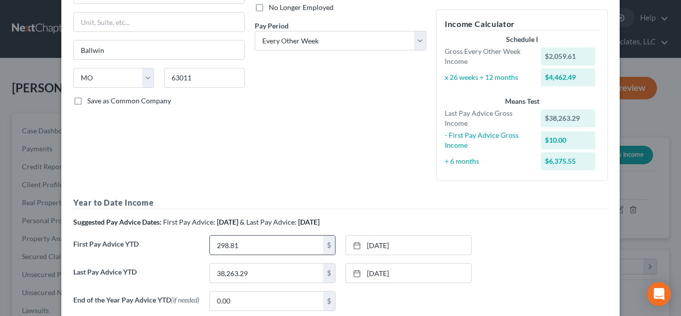
click at [218, 248] on input "298.81" at bounding box center [266, 244] width 113 height 19
type input "10,298.81"
click at [378, 241] on link "[DATE]" at bounding box center [408, 244] width 125 height 19
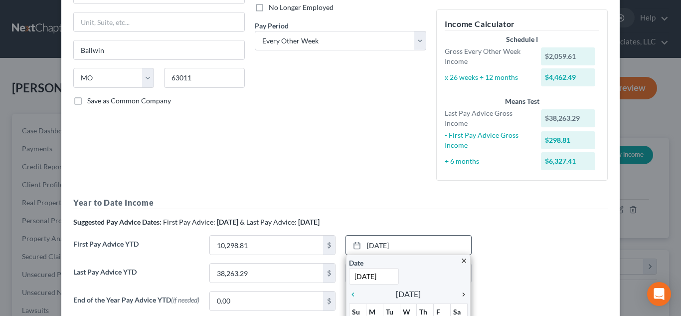
click at [461, 294] on icon "chevron_right" at bounding box center [461, 294] width 13 height 8
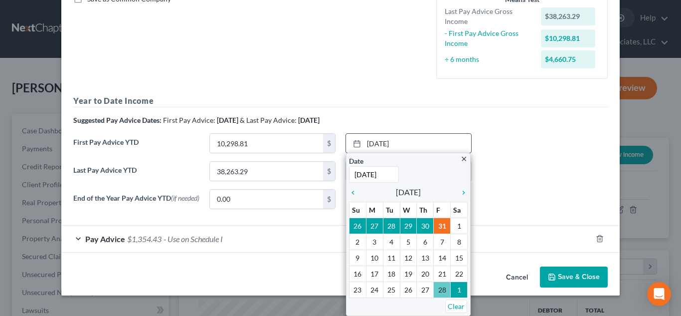
scroll to position [233, 0]
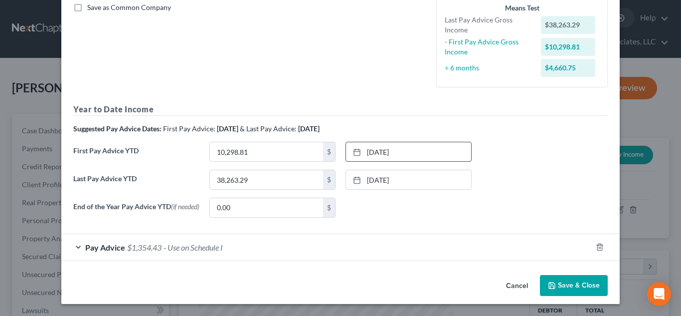
click at [574, 286] on button "Save & Close" at bounding box center [574, 285] width 68 height 21
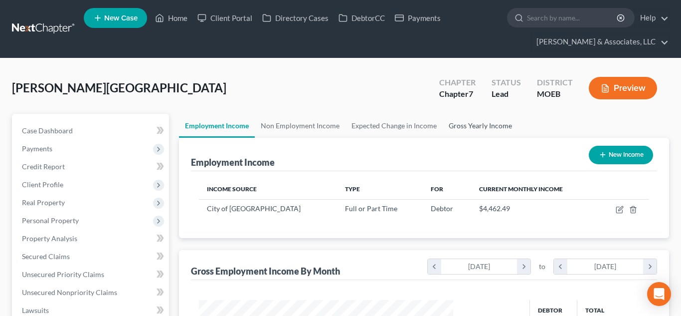
click at [468, 124] on link "Gross Yearly Income" at bounding box center [480, 126] width 75 height 24
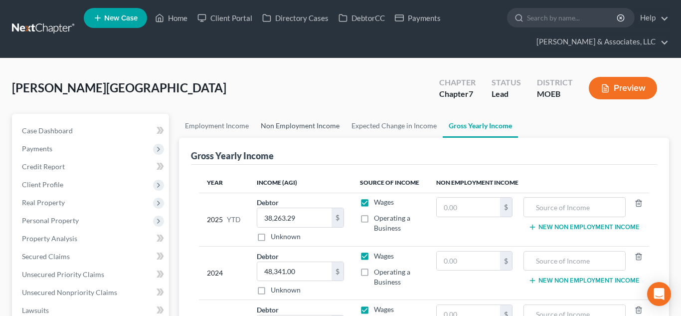
click at [294, 128] on link "Non Employment Income" at bounding box center [300, 126] width 91 height 24
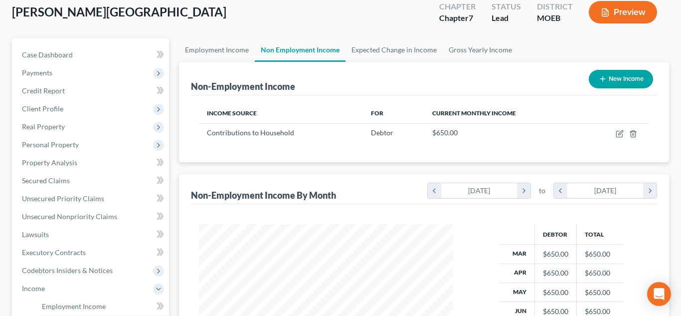
scroll to position [98, 0]
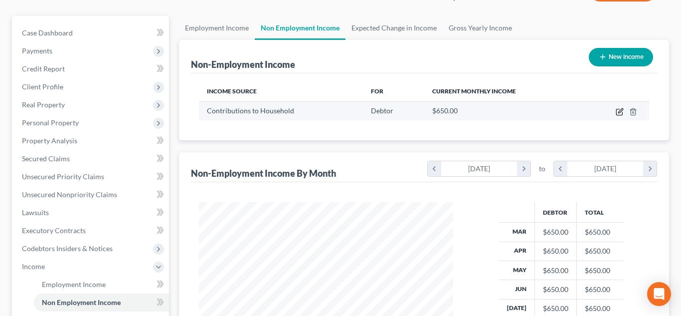
click at [617, 111] on icon "button" at bounding box center [620, 112] width 8 height 8
select select "8"
select select "0"
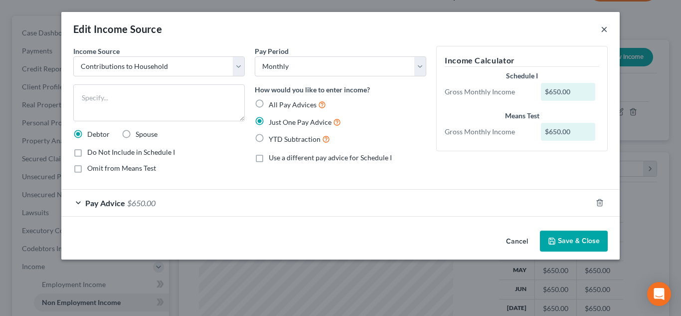
click at [606, 30] on button "×" at bounding box center [604, 29] width 7 height 12
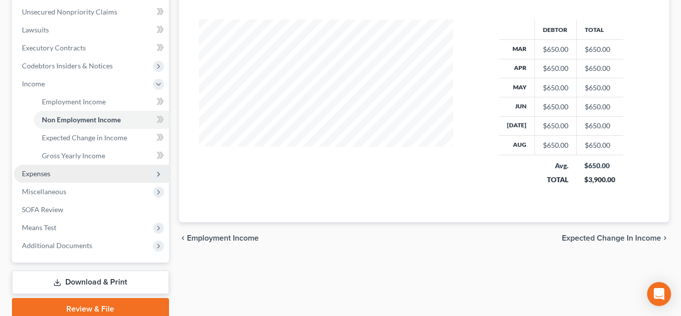
scroll to position [281, 0]
click at [63, 167] on span "Expenses" at bounding box center [91, 173] width 155 height 18
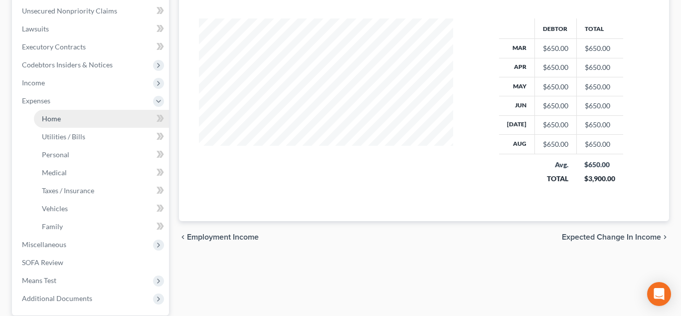
click at [65, 120] on link "Home" at bounding box center [101, 119] width 135 height 18
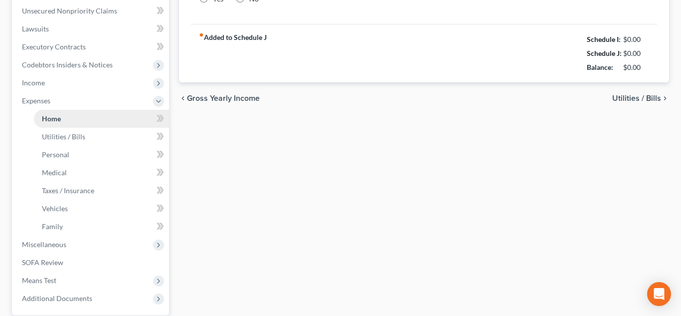
type input "820.00"
radio input "true"
type input "0.00"
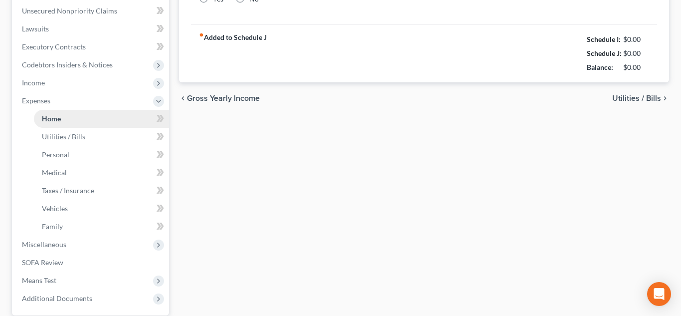
type input "0.00"
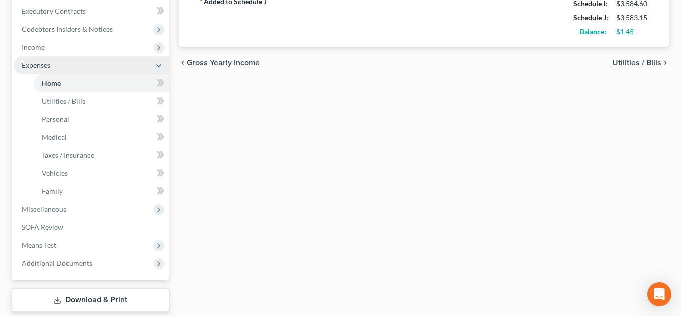
scroll to position [320, 0]
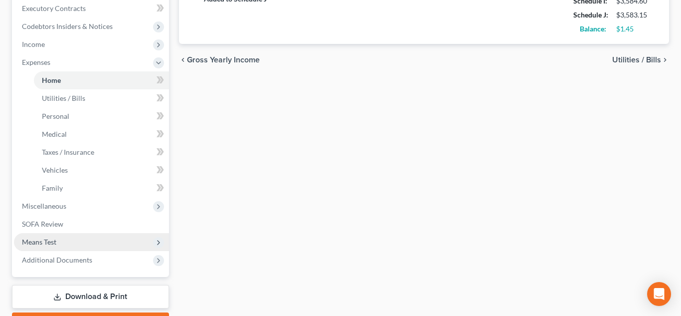
click at [49, 243] on span "Means Test" at bounding box center [39, 241] width 34 height 8
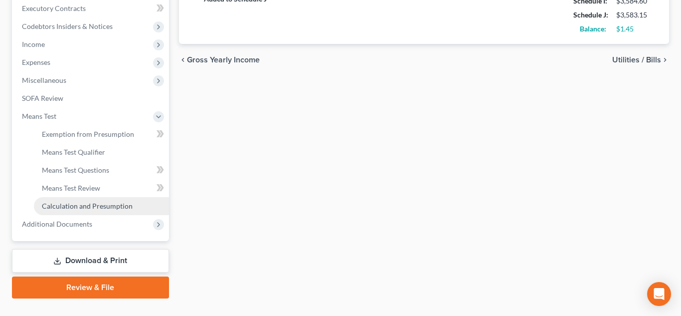
click at [71, 200] on link "Calculation and Presumption" at bounding box center [101, 206] width 135 height 18
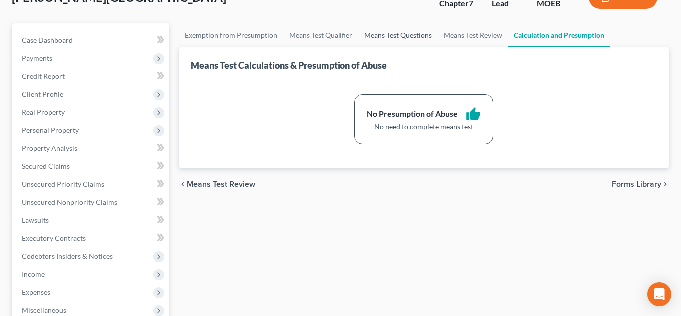
scroll to position [93, 0]
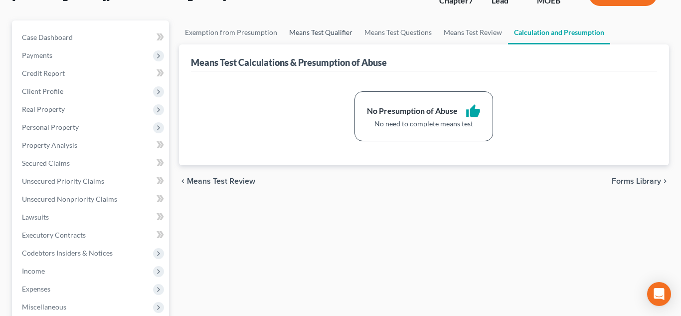
click at [312, 36] on link "Means Test Qualifier" at bounding box center [320, 32] width 75 height 24
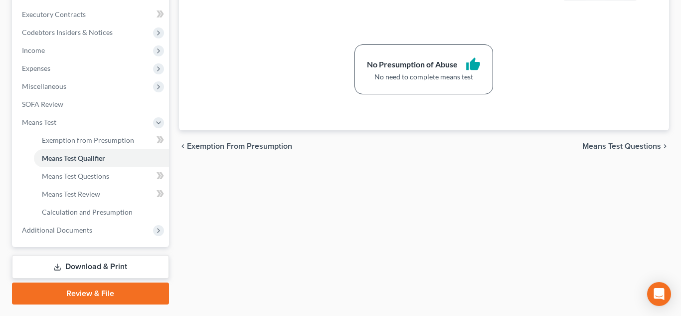
scroll to position [340, 0]
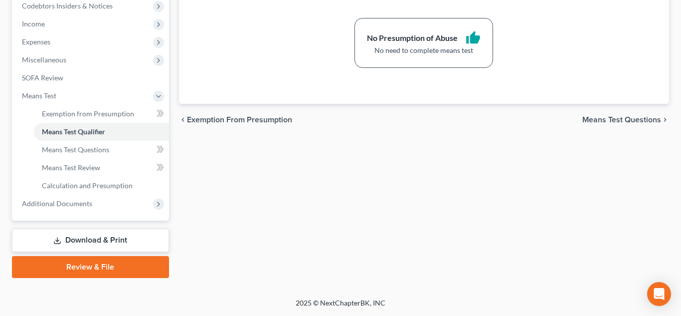
click at [105, 238] on link "Download & Print" at bounding box center [90, 239] width 157 height 23
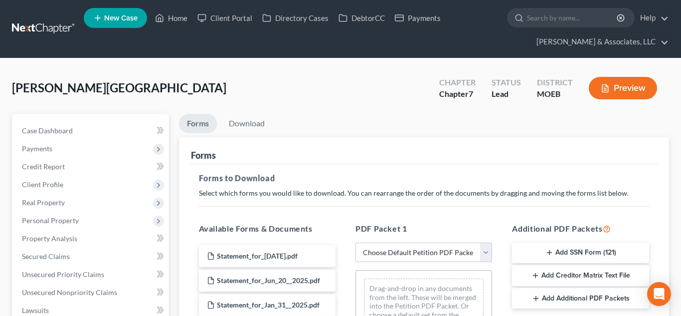
click at [363, 258] on select "Choose Default Petition PDF Packet Complete Bankruptcy Petition (all forms and …" at bounding box center [424, 252] width 137 height 20
select select "0"
click at [356, 242] on select "Choose Default Petition PDF Packet Complete Bankruptcy Petition (all forms and …" at bounding box center [424, 252] width 137 height 20
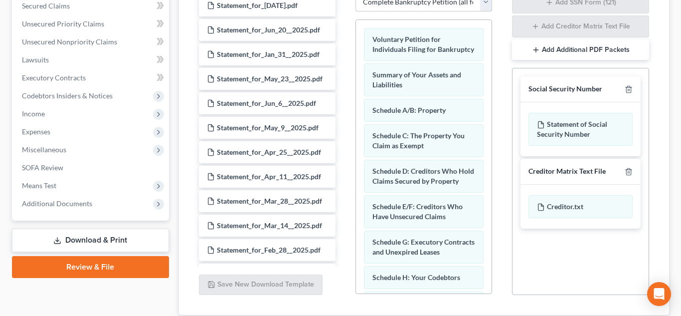
scroll to position [319, 0]
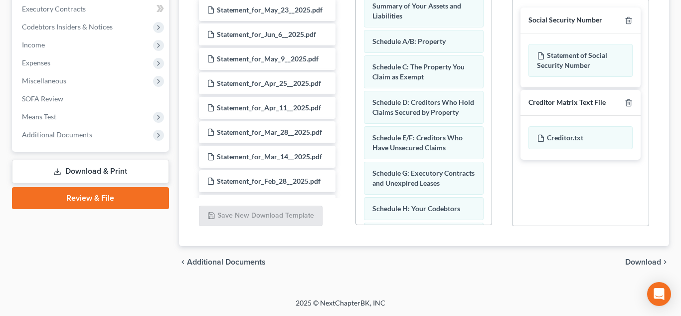
click at [634, 260] on span "Download" at bounding box center [644, 262] width 36 height 8
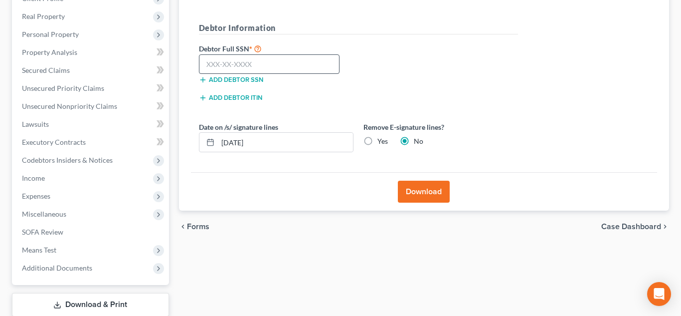
scroll to position [160, 0]
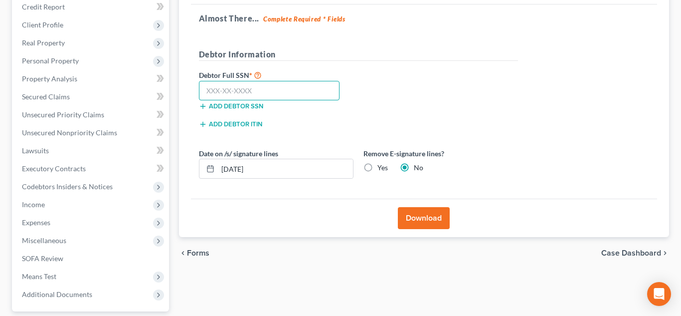
click at [285, 86] on input "text" at bounding box center [269, 91] width 141 height 20
type input "493-78-1606"
click at [429, 221] on button "Download" at bounding box center [424, 218] width 52 height 22
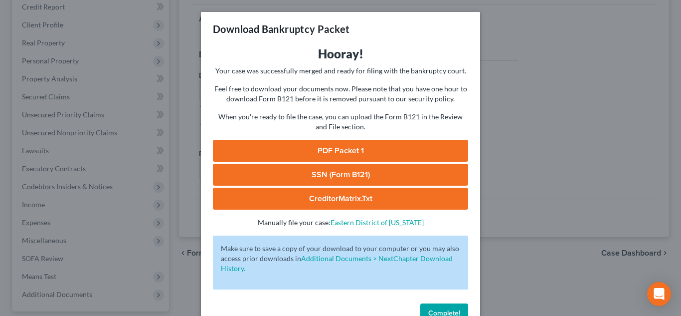
click at [357, 151] on link "PDF Packet 1" at bounding box center [340, 151] width 255 height 22
click at [349, 177] on link "SSN (Form B121)" at bounding box center [340, 175] width 255 height 22
click at [448, 305] on button "Complete!" at bounding box center [445, 313] width 48 height 20
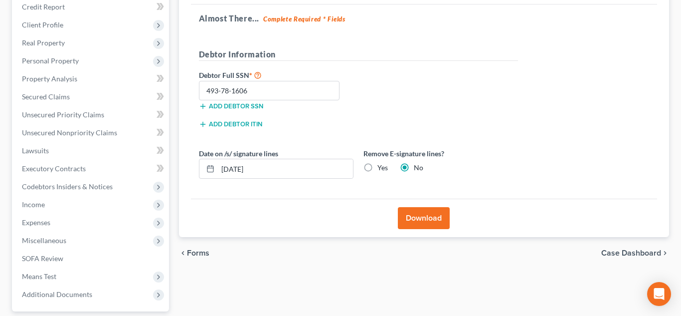
scroll to position [0, 0]
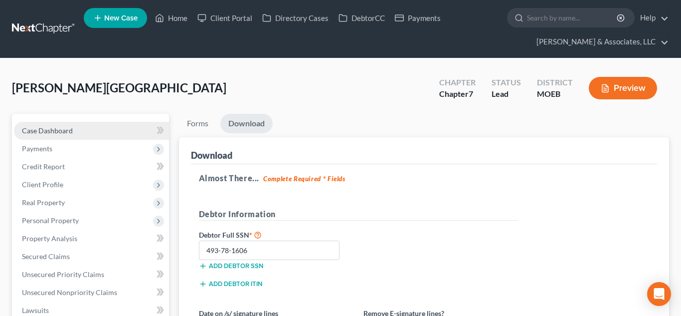
click at [62, 130] on span "Case Dashboard" at bounding box center [47, 130] width 51 height 8
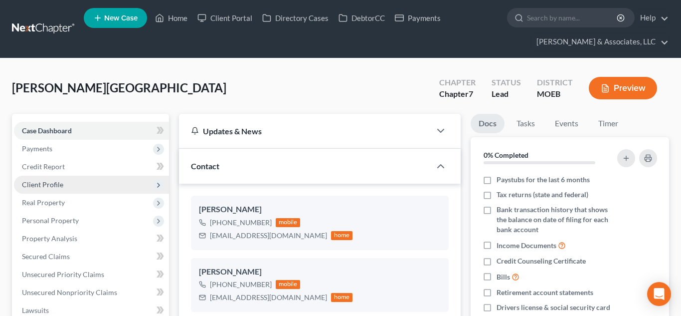
scroll to position [906, 0]
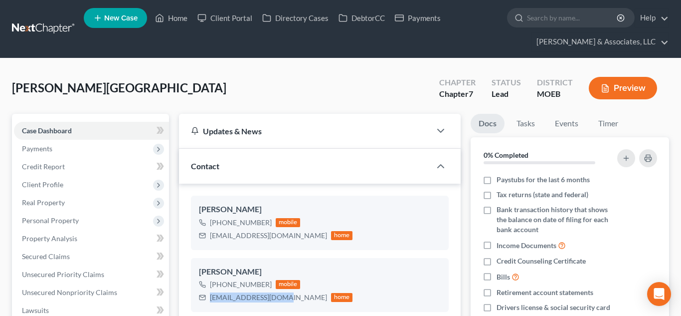
drag, startPoint x: 210, startPoint y: 297, endPoint x: 540, endPoint y: 96, distance: 386.2
click at [278, 297] on div "[EMAIL_ADDRESS][DOMAIN_NAME]" at bounding box center [268, 297] width 117 height 10
copy div "[EMAIL_ADDRESS][DOMAIN_NAME]"
